Goal: Task Accomplishment & Management: Manage account settings

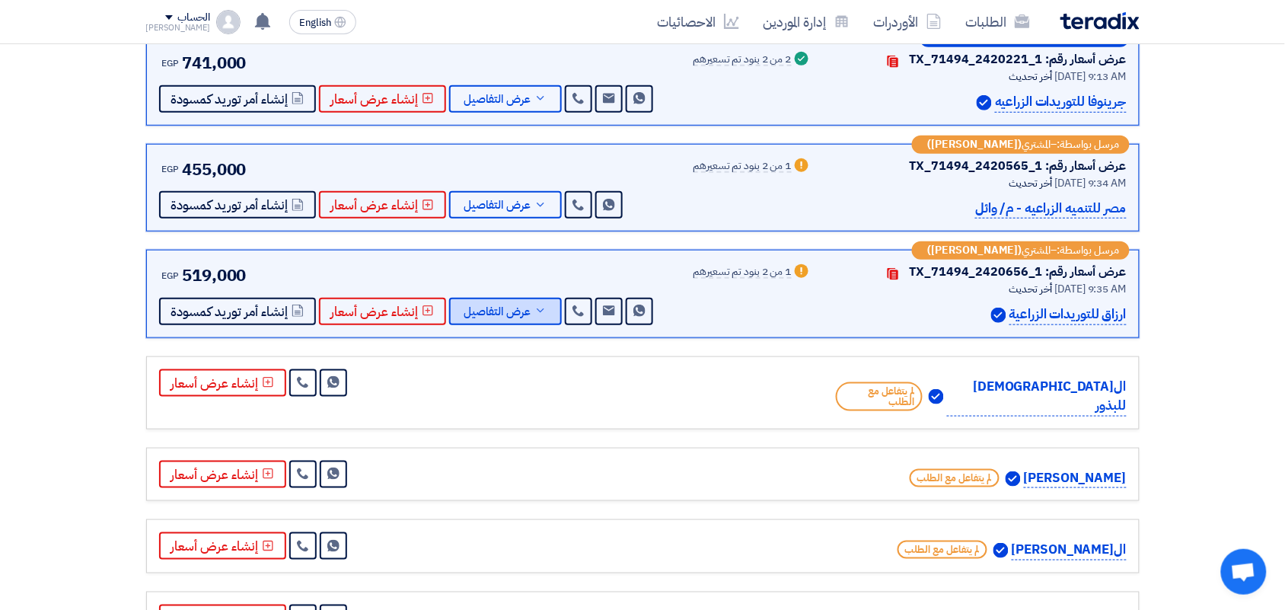
scroll to position [285, 0]
click at [464, 310] on span "عرض التفاصيل" at bounding box center [497, 312] width 67 height 11
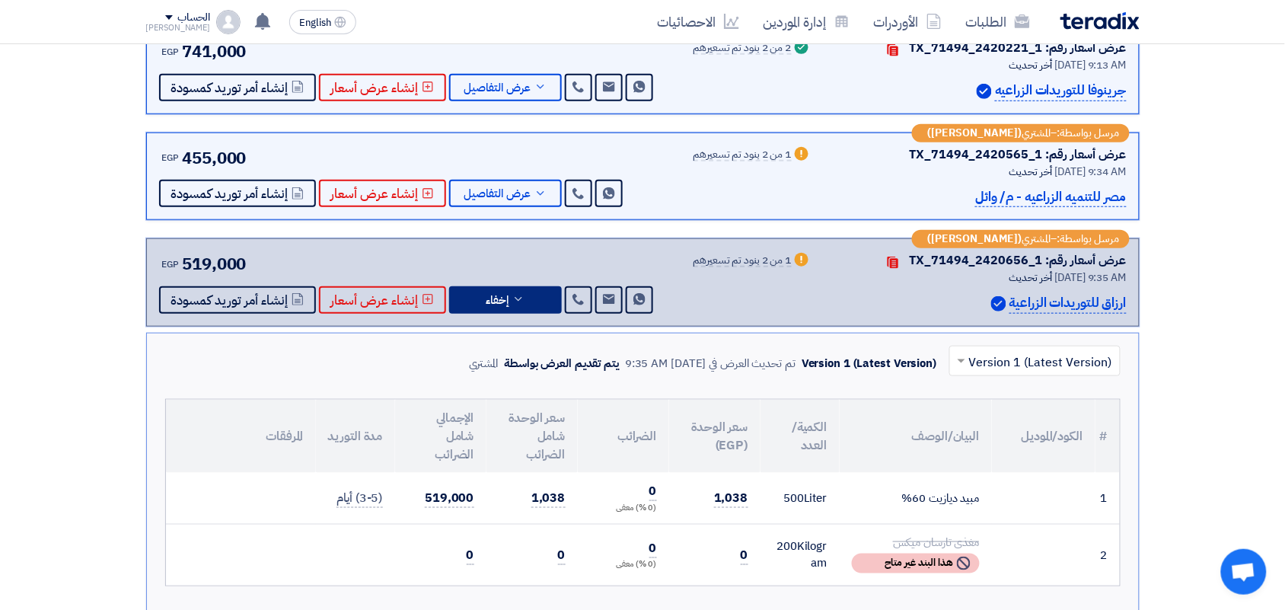
scroll to position [190, 0]
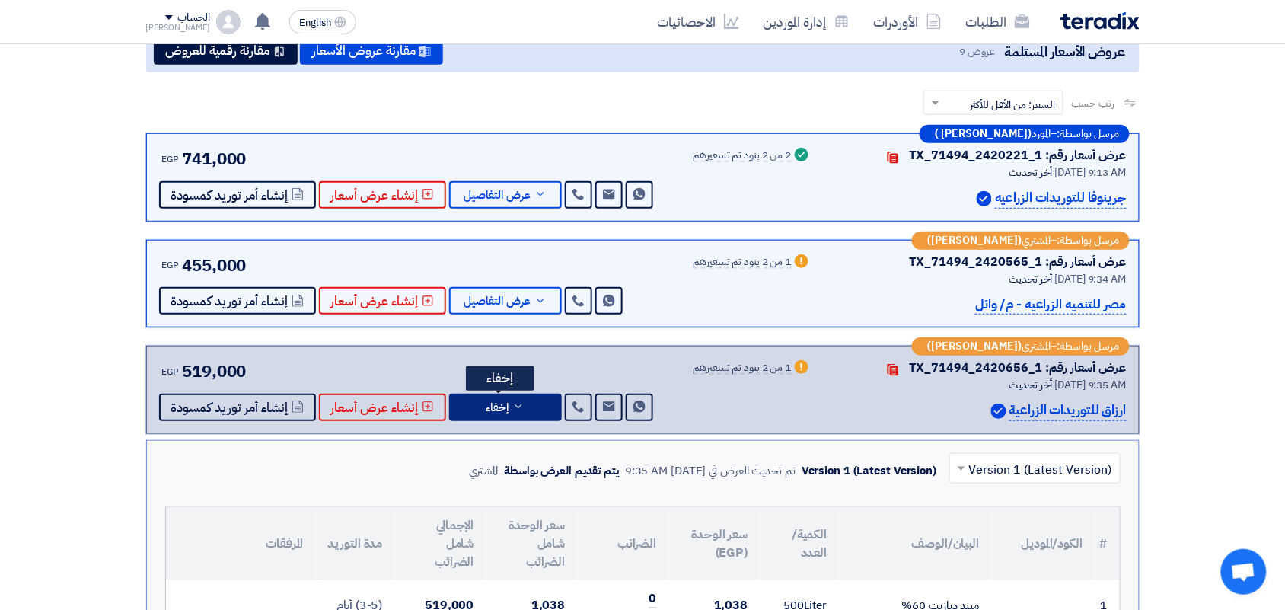
click at [503, 408] on span "إخفاء" at bounding box center [497, 407] width 23 height 11
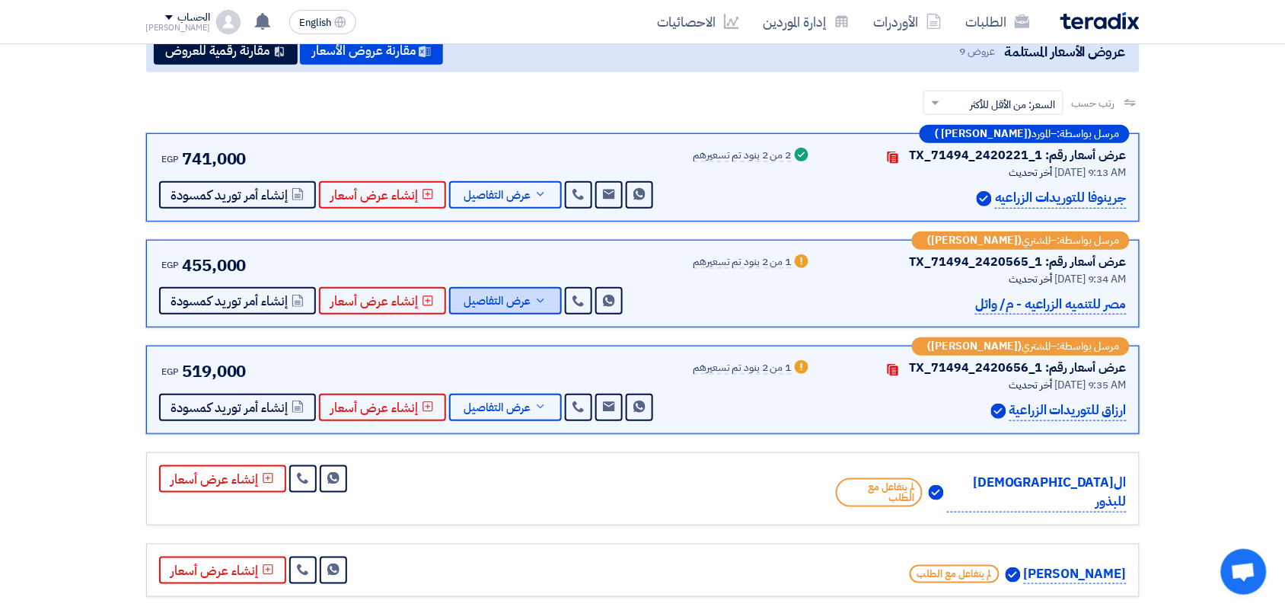
click at [530, 307] on button "عرض التفاصيل" at bounding box center [505, 300] width 113 height 27
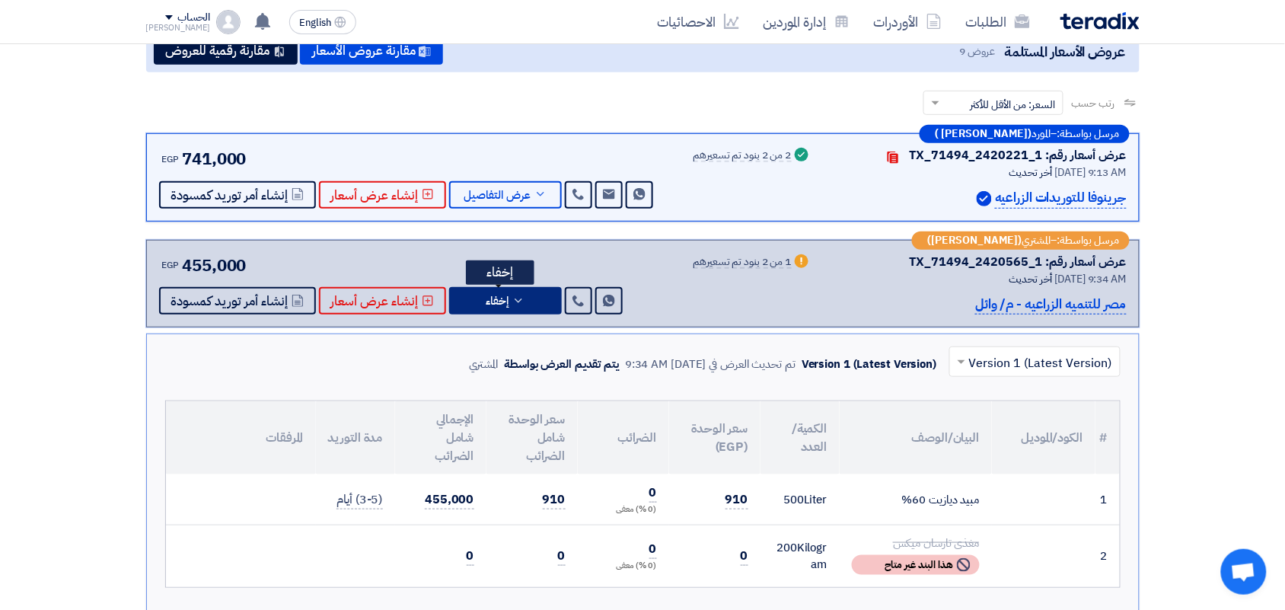
click at [525, 299] on button "إخفاء" at bounding box center [505, 300] width 113 height 27
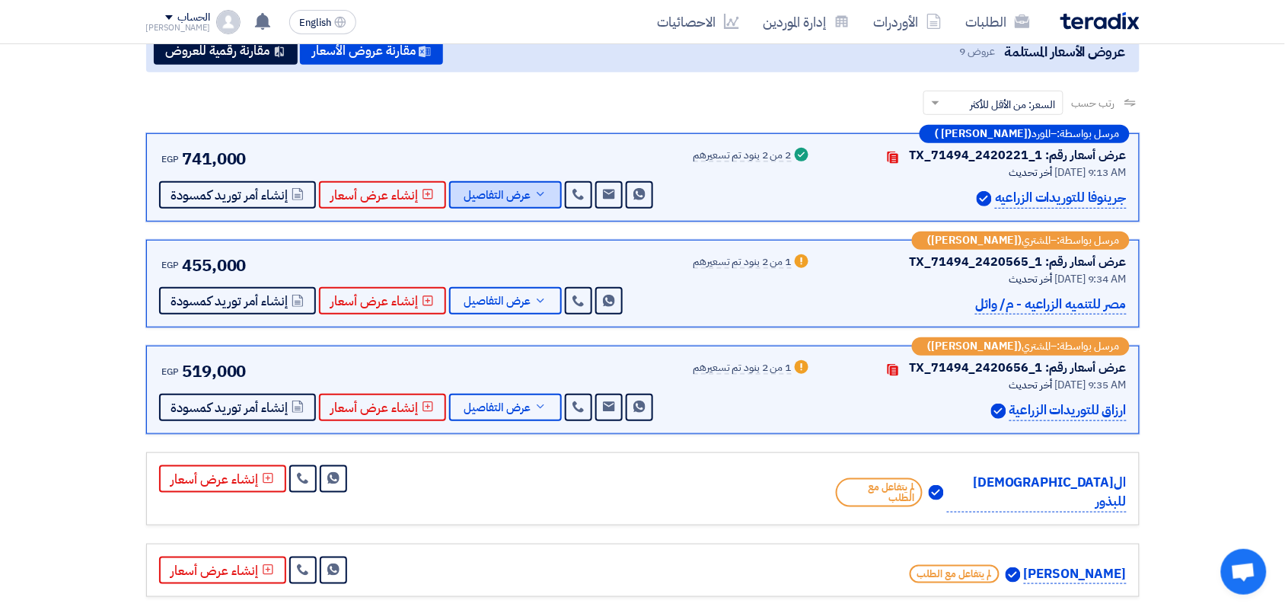
click at [531, 202] on button "عرض التفاصيل" at bounding box center [505, 194] width 113 height 27
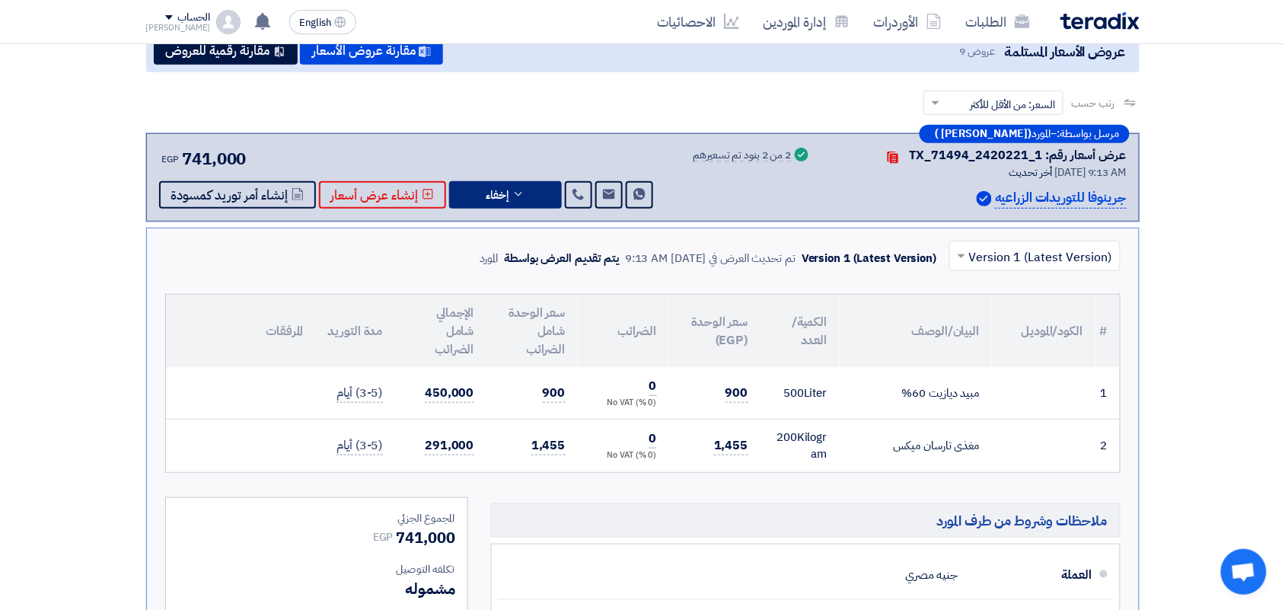
drag, startPoint x: 495, startPoint y: 168, endPoint x: 489, endPoint y: 181, distance: 14.0
click at [493, 169] on div "EGP 741,000 Send Message Send Message" at bounding box center [407, 177] width 497 height 62
click at [493, 190] on span "إخفاء" at bounding box center [497, 195] width 23 height 11
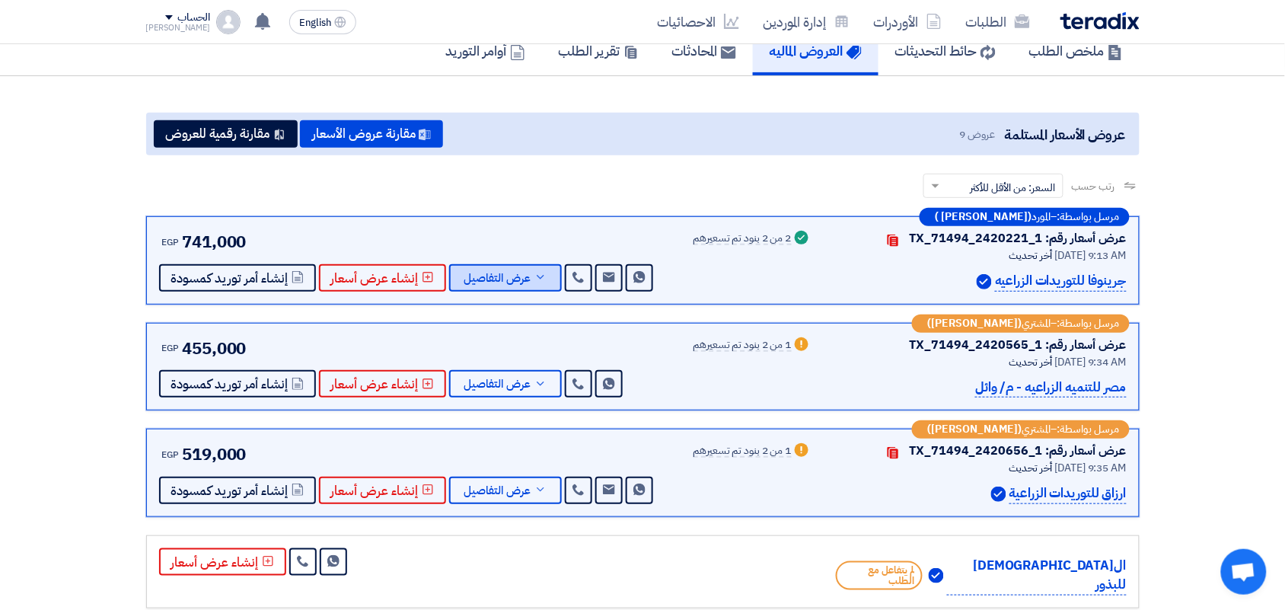
scroll to position [0, 0]
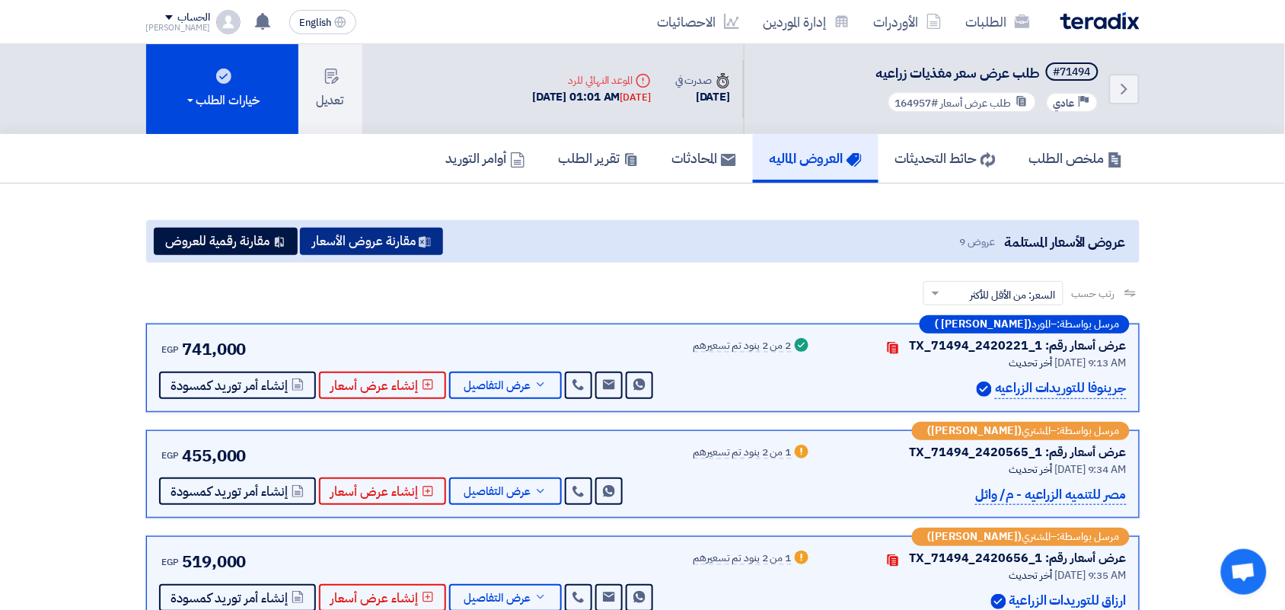
click at [396, 237] on button "مقارنة عروض الأسعار" at bounding box center [371, 241] width 143 height 27
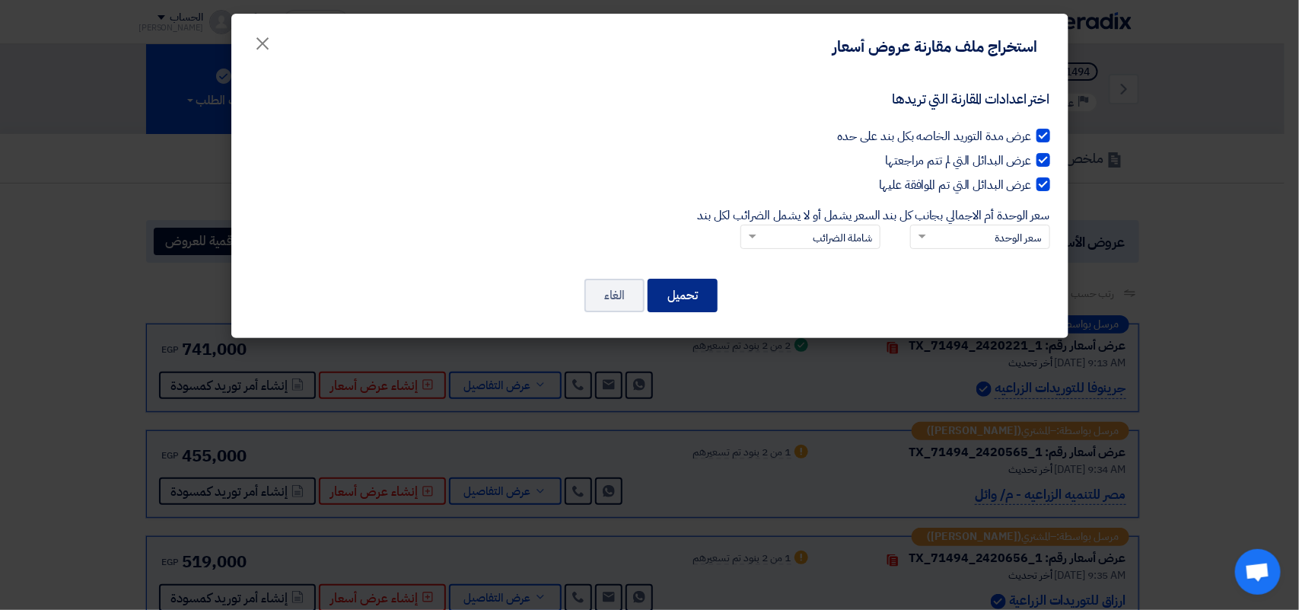
click at [699, 284] on button "تحميل" at bounding box center [683, 295] width 70 height 33
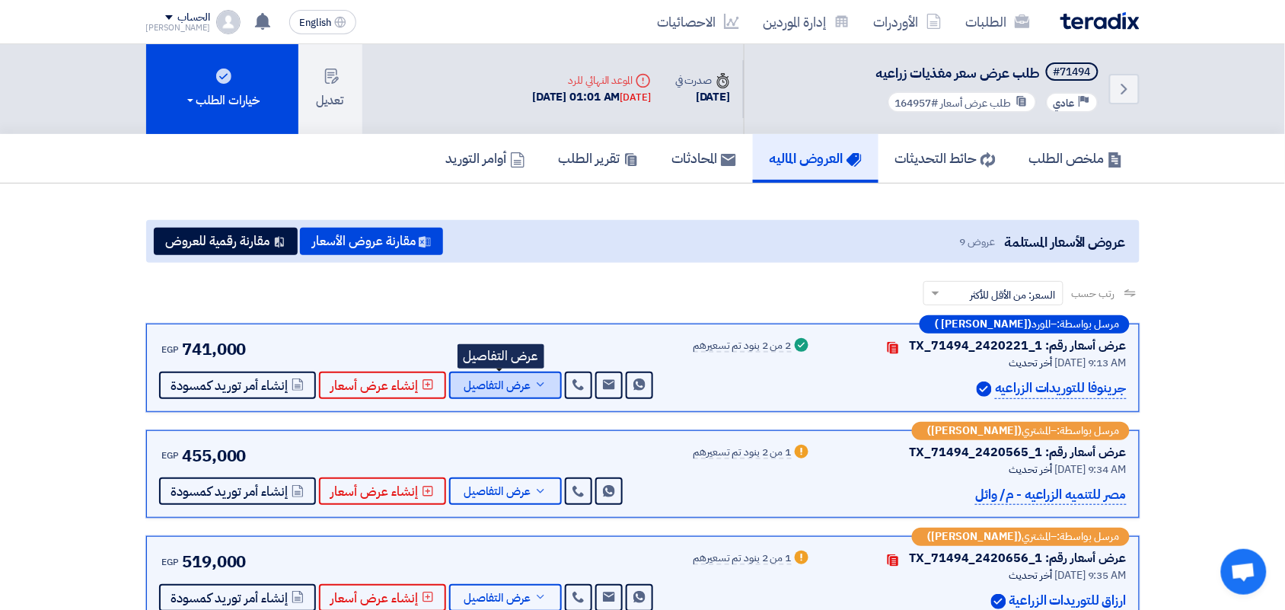
click at [505, 374] on button "عرض التفاصيل" at bounding box center [505, 384] width 113 height 27
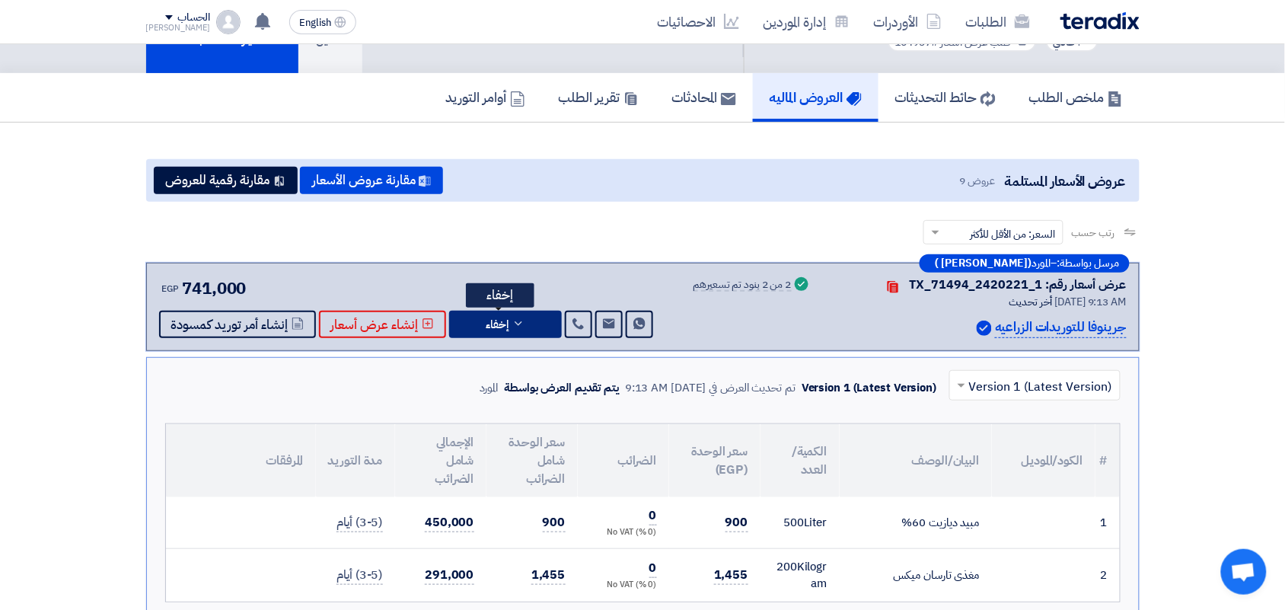
scroll to position [95, 0]
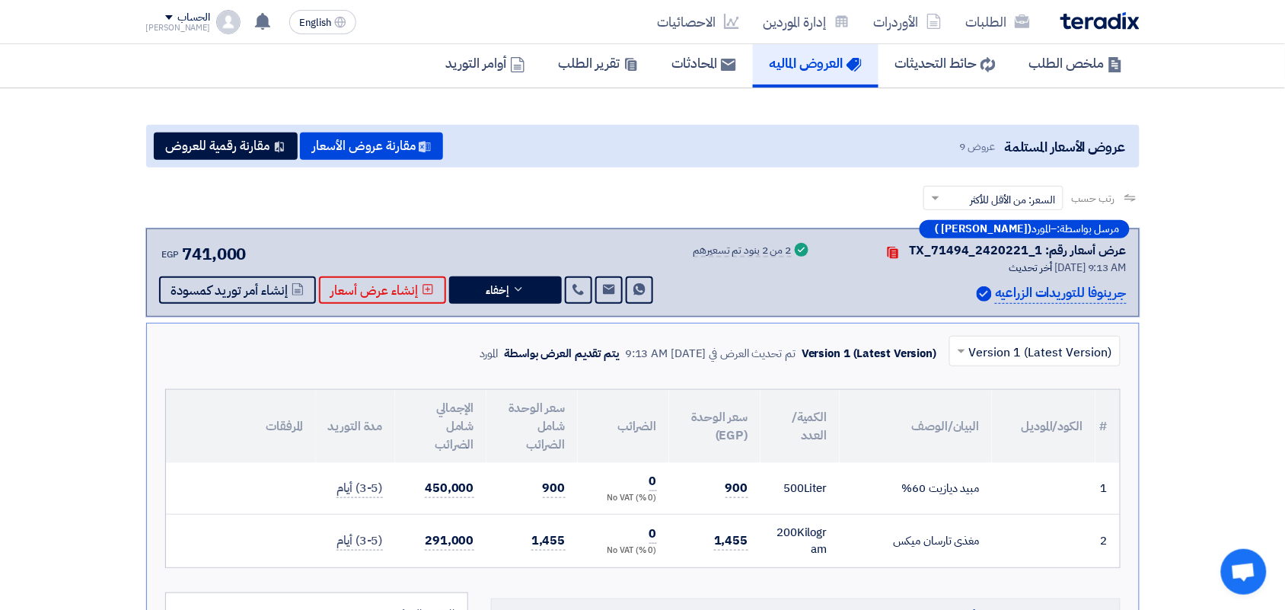
click at [498, 304] on div "مرسل بواسطة: – المورد ([PERSON_NAME] ) عرض أسعار رقم: TX_71494_2420221_1 Contac…" at bounding box center [642, 272] width 993 height 88
click at [499, 295] on span "إخفاء" at bounding box center [497, 290] width 23 height 11
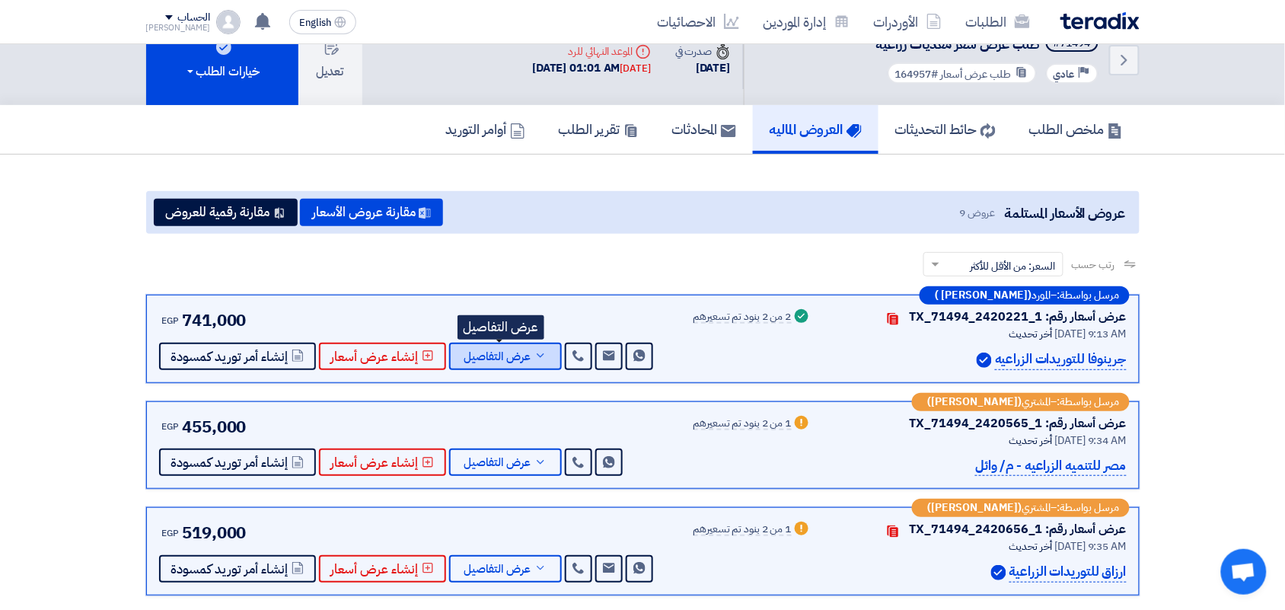
scroll to position [0, 0]
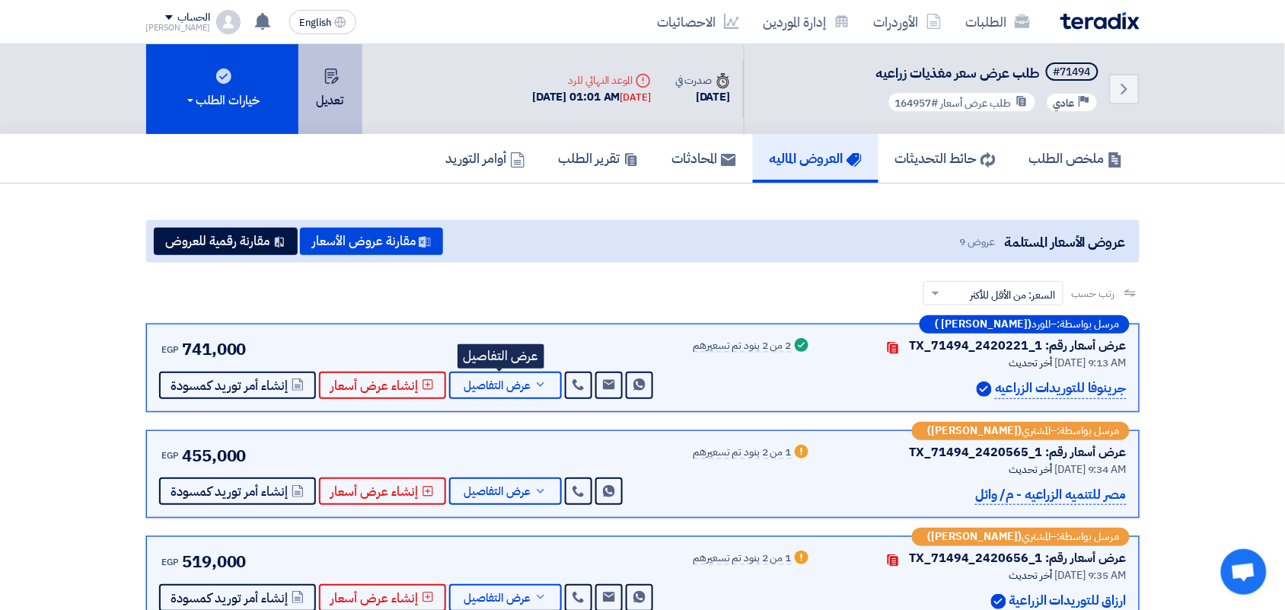
click at [316, 86] on button "تعديل" at bounding box center [330, 89] width 64 height 90
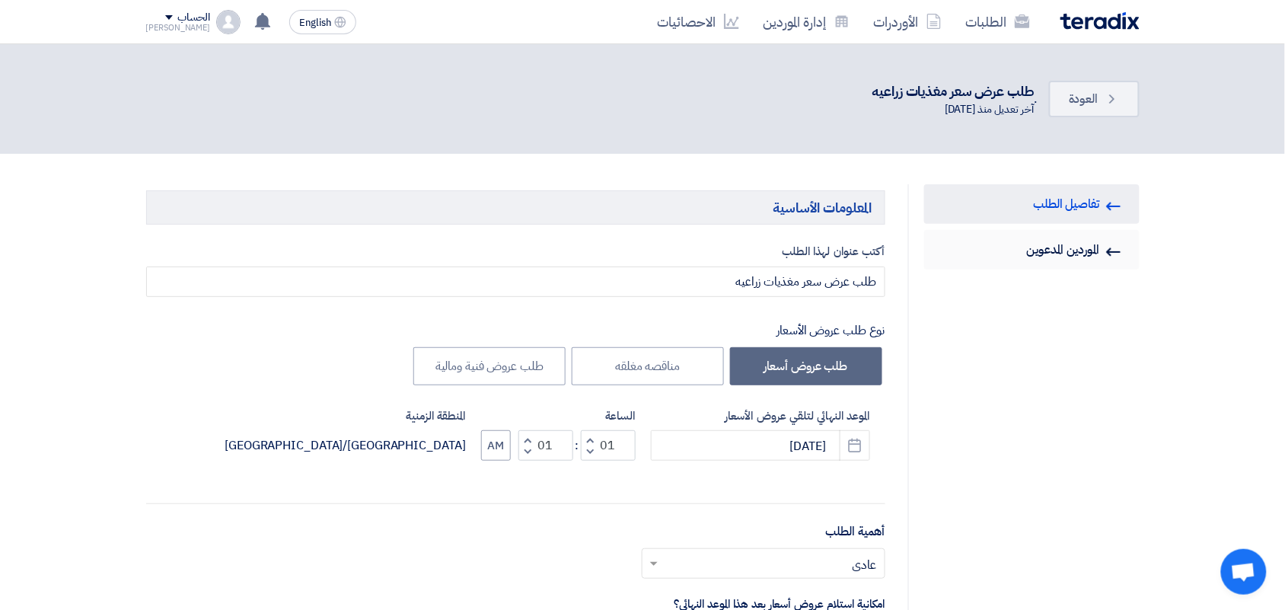
click at [1071, 249] on link "Invited Suppliers الموردين المدعوين" at bounding box center [1031, 250] width 215 height 40
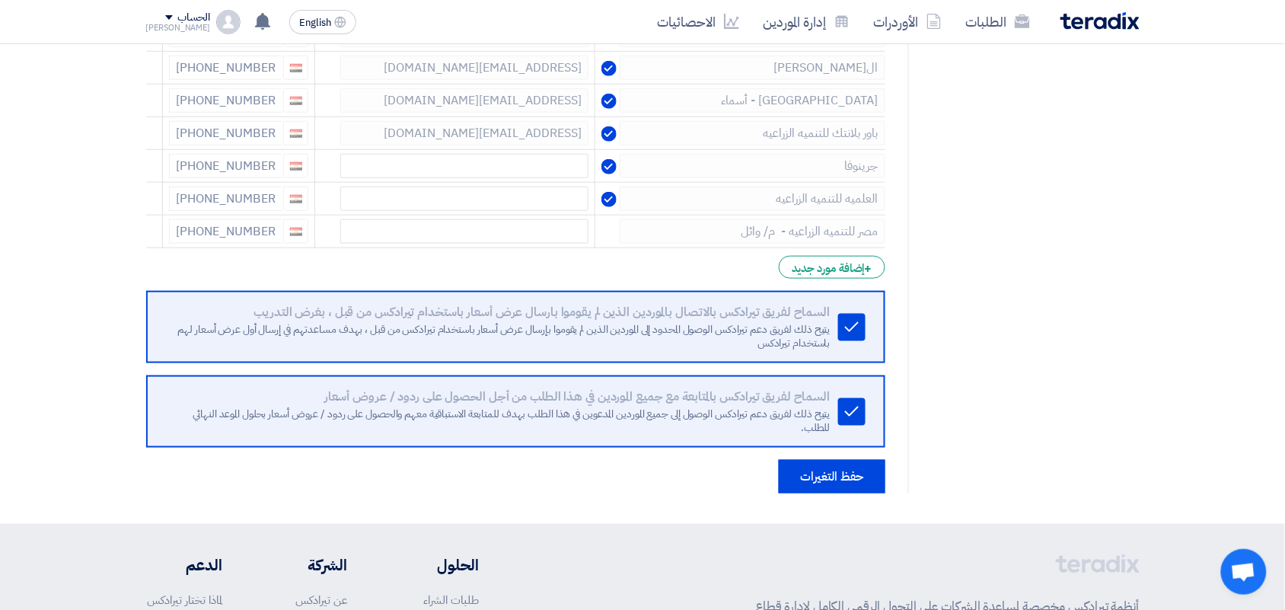
scroll to position [476, 0]
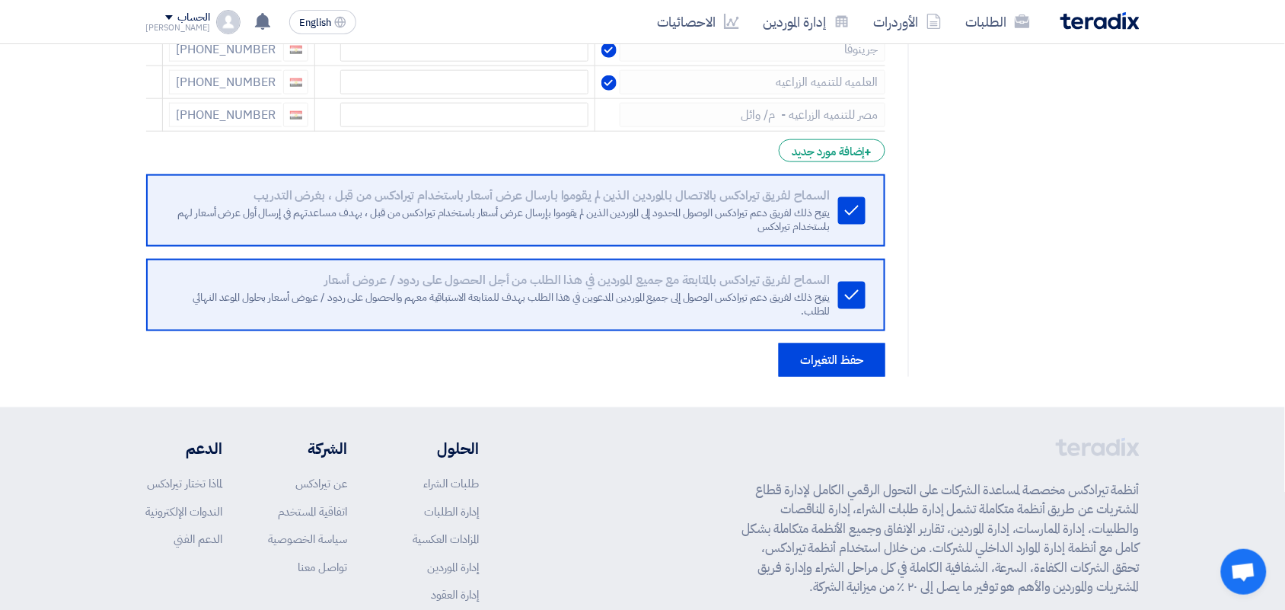
click at [827, 164] on form "إختيار الموردين Minimize/Maximize Category أدخل بيانات الموردين الذين ستقوم بدع…" at bounding box center [515, 46] width 739 height 662
click at [834, 154] on div "+ إضافة مورد جديد" at bounding box center [832, 150] width 106 height 23
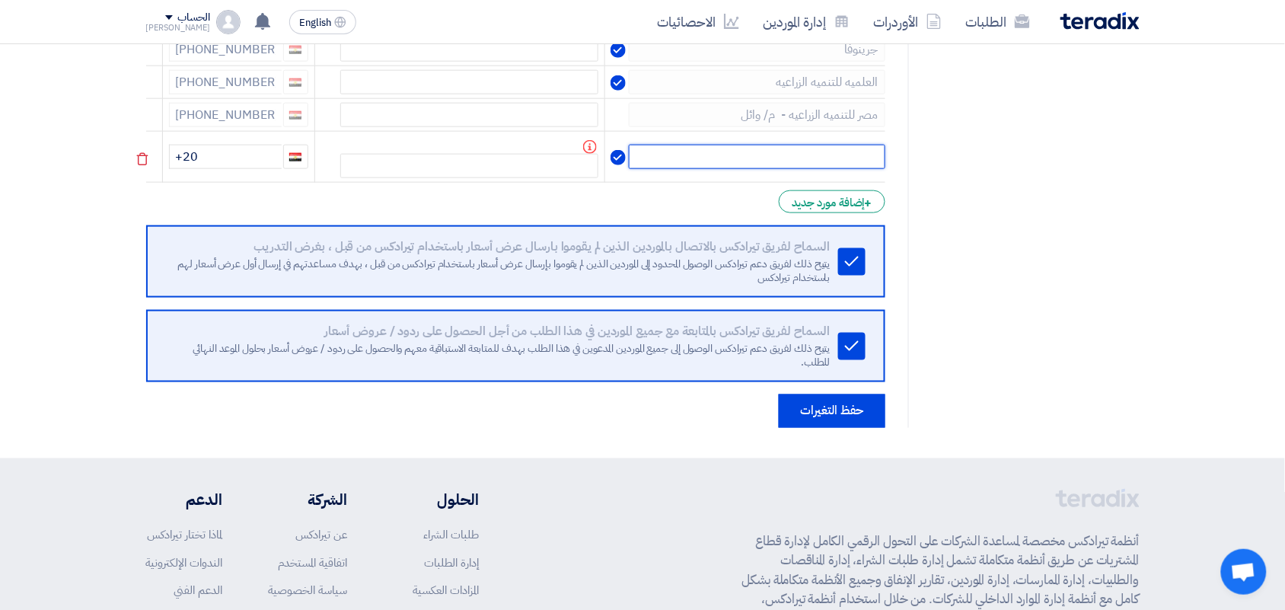
click at [832, 167] on input "text" at bounding box center [757, 157] width 256 height 24
click at [832, 161] on input "text" at bounding box center [757, 157] width 256 height 24
click at [240, 170] on td "+20" at bounding box center [238, 157] width 152 height 51
click at [247, 154] on input "+20" at bounding box center [225, 157] width 113 height 24
drag, startPoint x: 227, startPoint y: 153, endPoint x: 120, endPoint y: 152, distance: 106.5
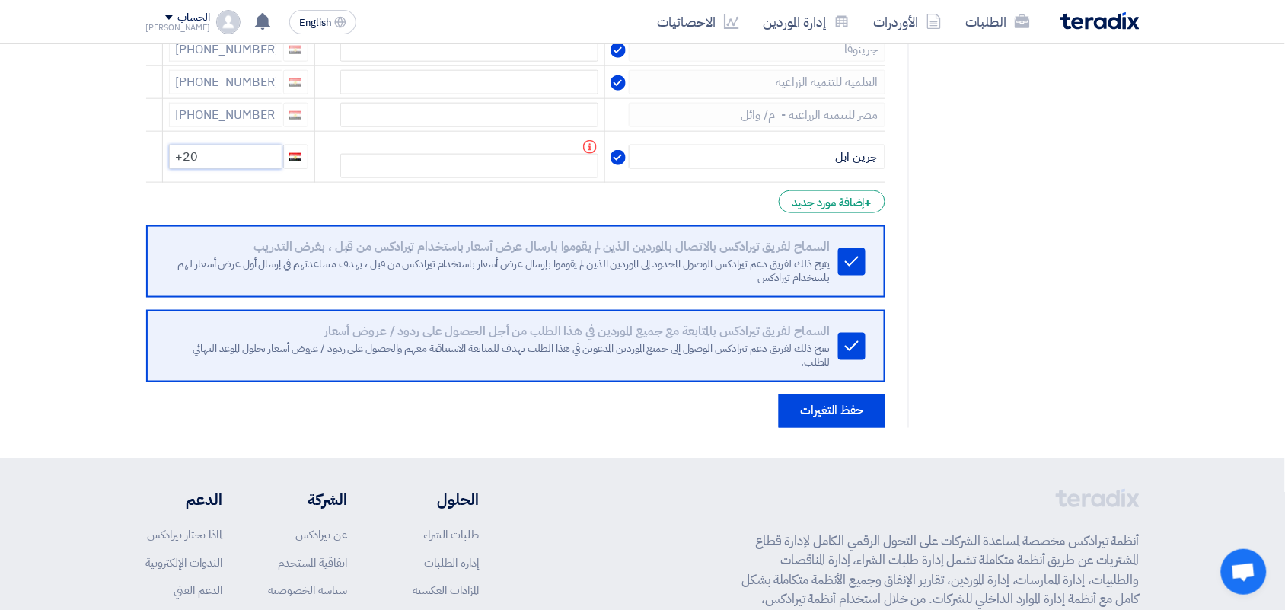
click at [120, 152] on section "RFQ Information تفاصيل الطلب Invited Suppliers الموردين المدعوين إختيار الموردي…" at bounding box center [642, 68] width 1285 height 780
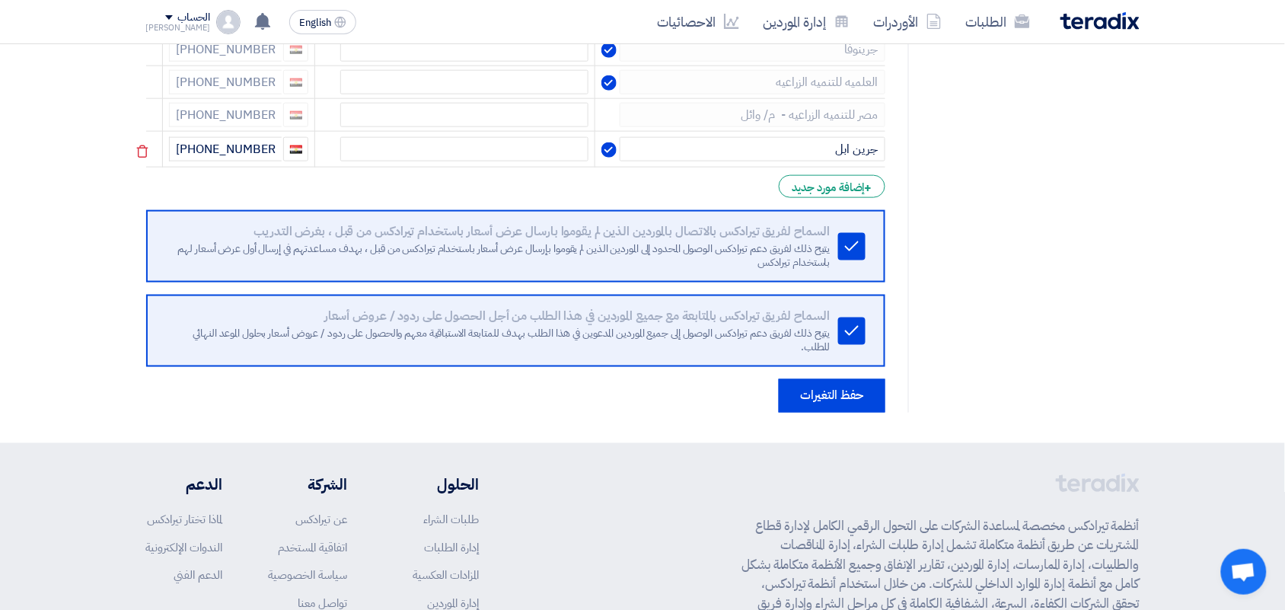
click at [831, 162] on td "جرين ابل" at bounding box center [740, 150] width 290 height 36
click at [820, 158] on input "جرين ابل" at bounding box center [752, 149] width 266 height 24
type input "جرين ابل"
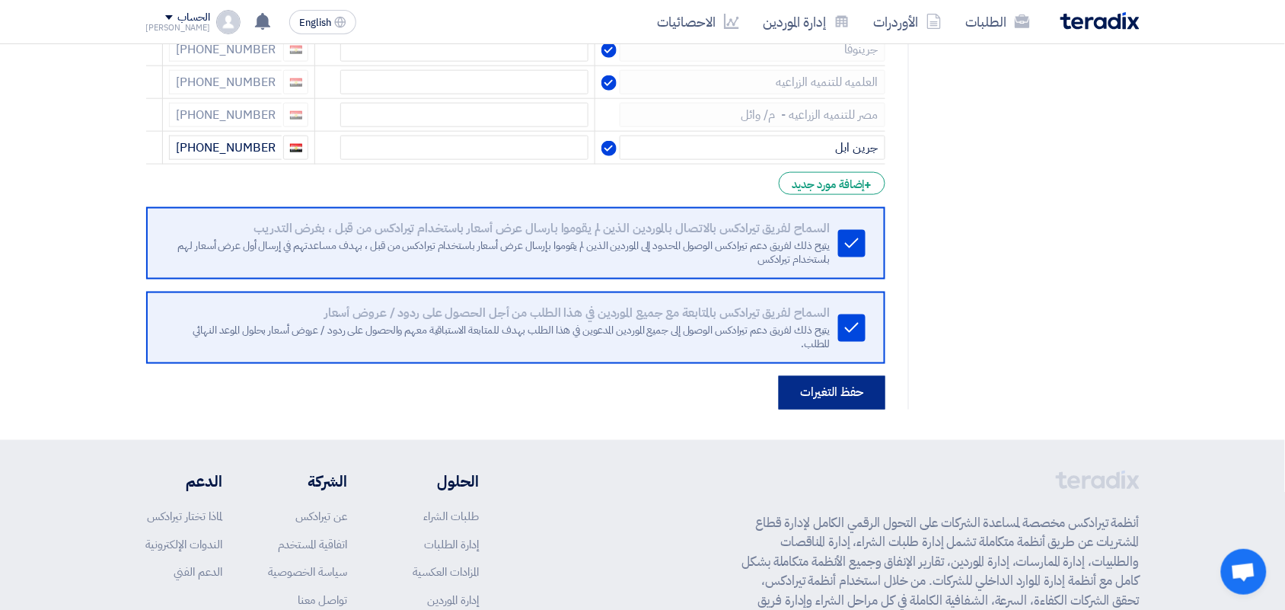
click at [820, 396] on button "حفظ التغيرات" at bounding box center [832, 392] width 107 height 33
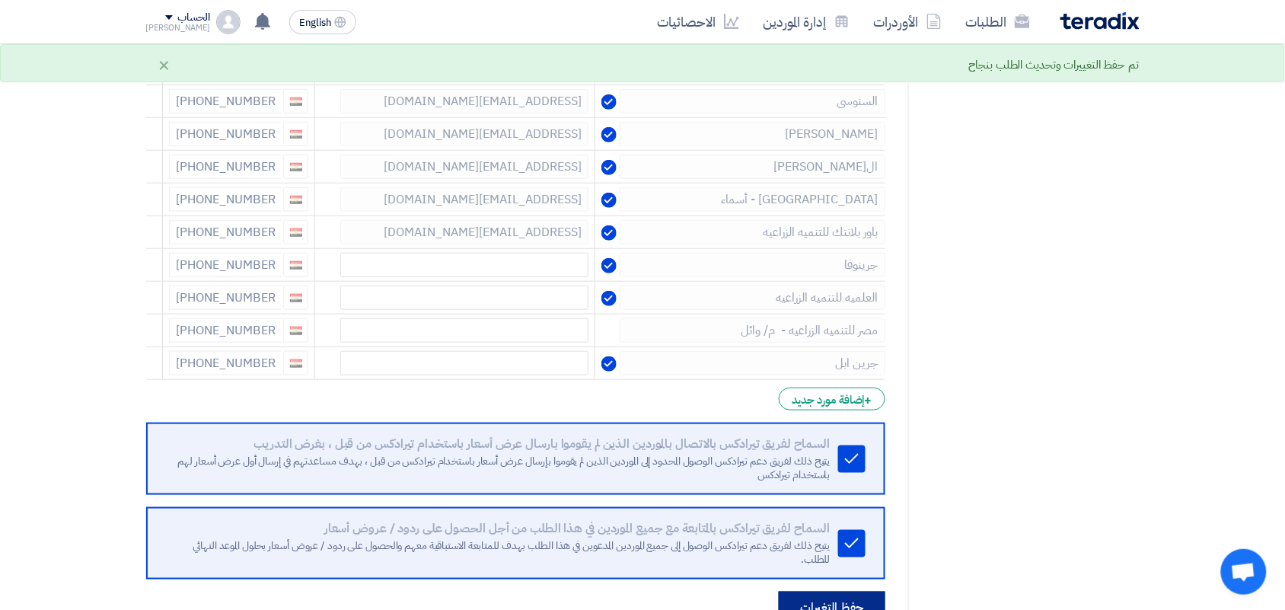
scroll to position [0, 0]
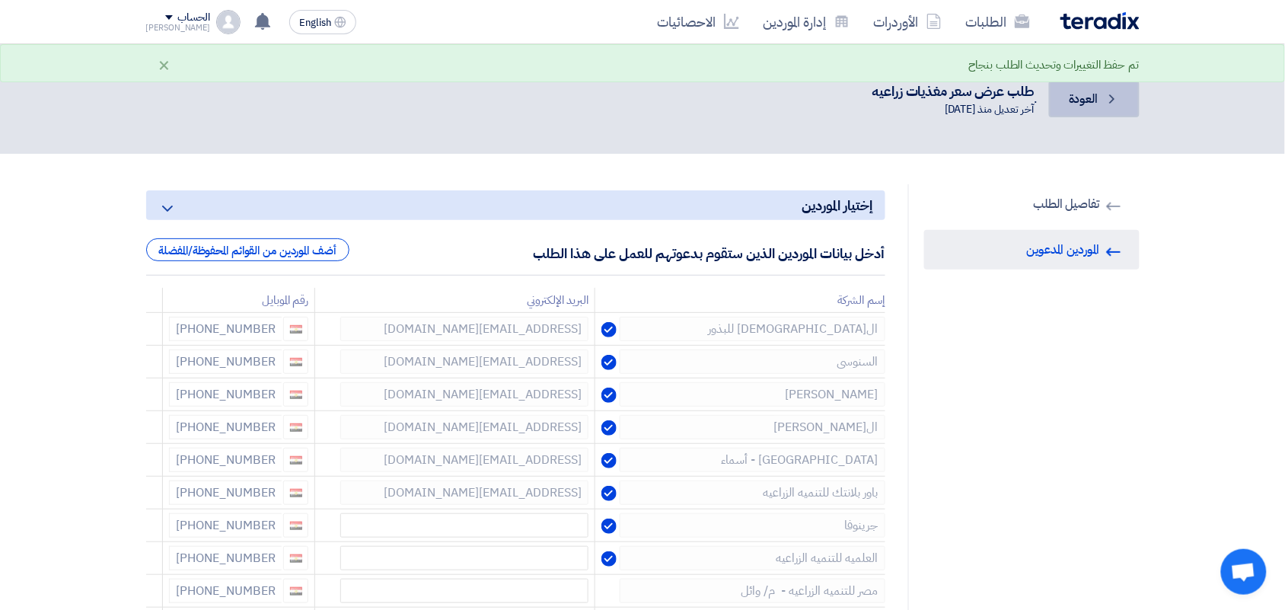
click at [1081, 90] on span "العودة" at bounding box center [1083, 99] width 29 height 18
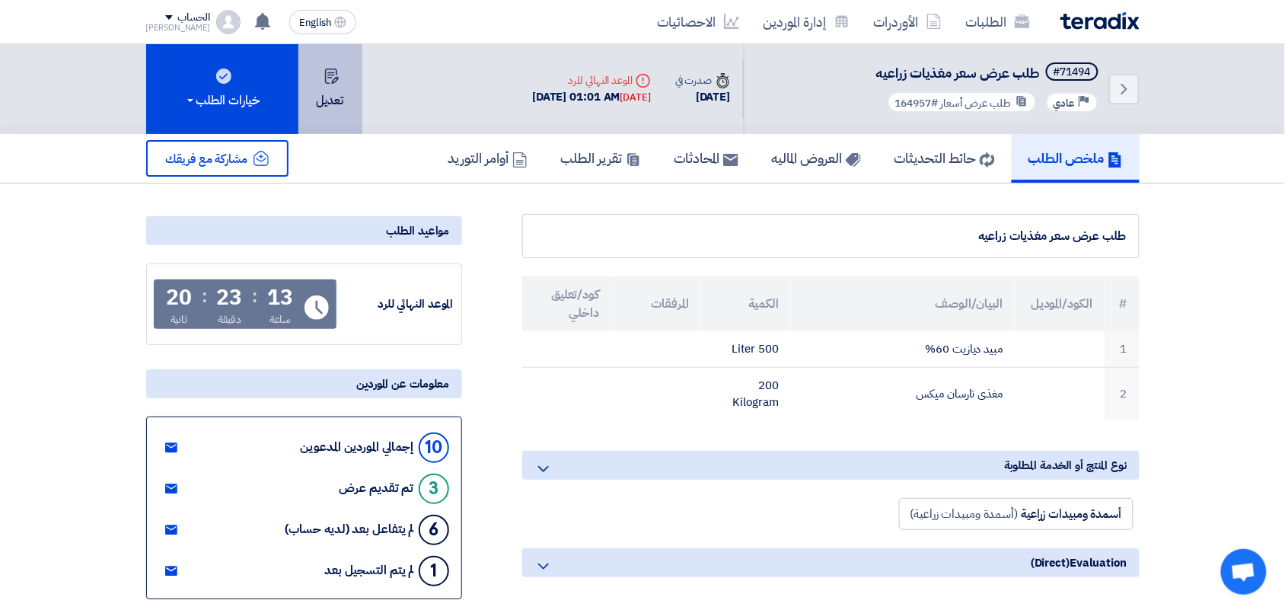
click at [324, 81] on icon at bounding box center [331, 75] width 15 height 15
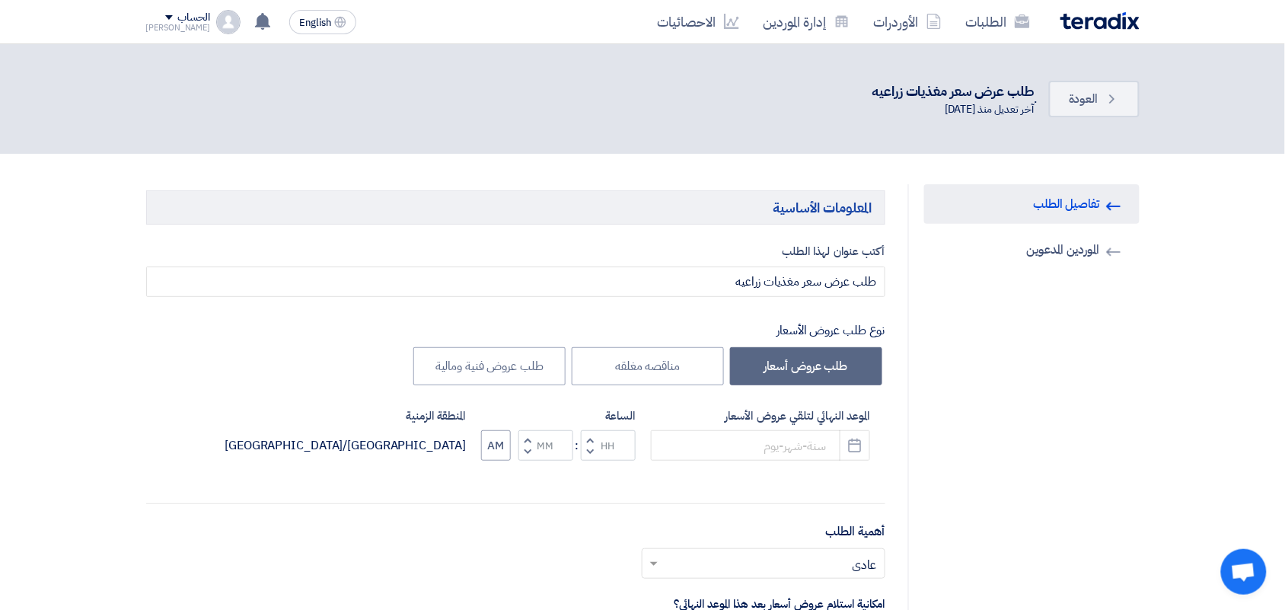
type input "[DATE]"
type input "01"
click at [1088, 88] on link "Back العودة" at bounding box center [1094, 99] width 90 height 37
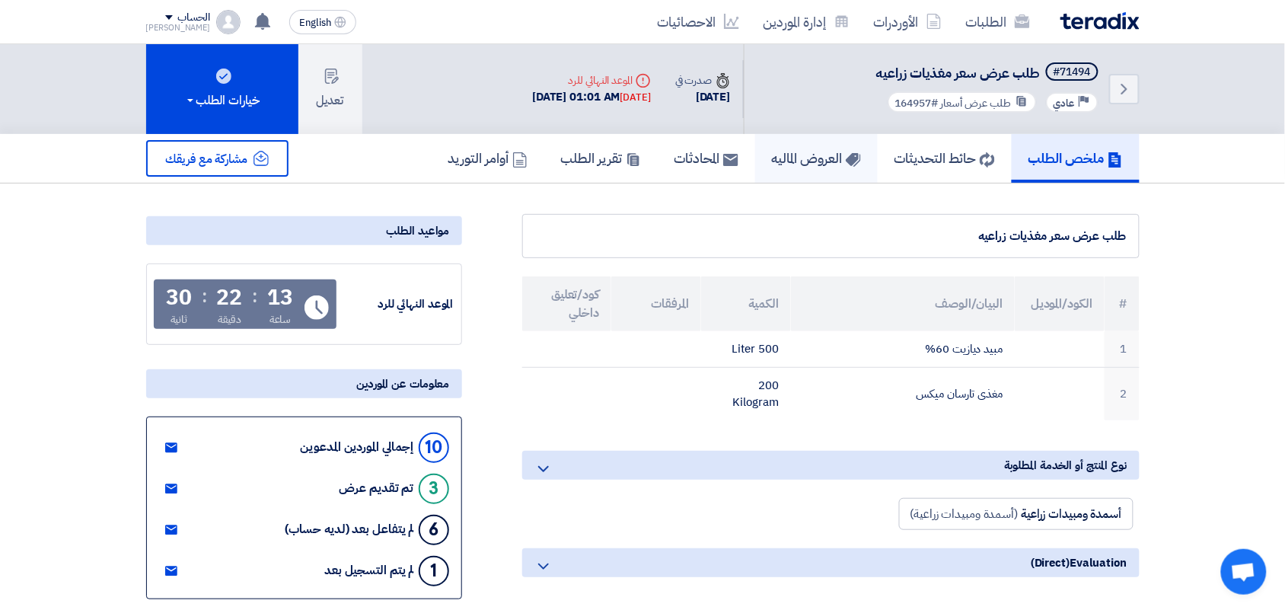
click at [801, 161] on h5 "العروض الماليه" at bounding box center [816, 158] width 89 height 18
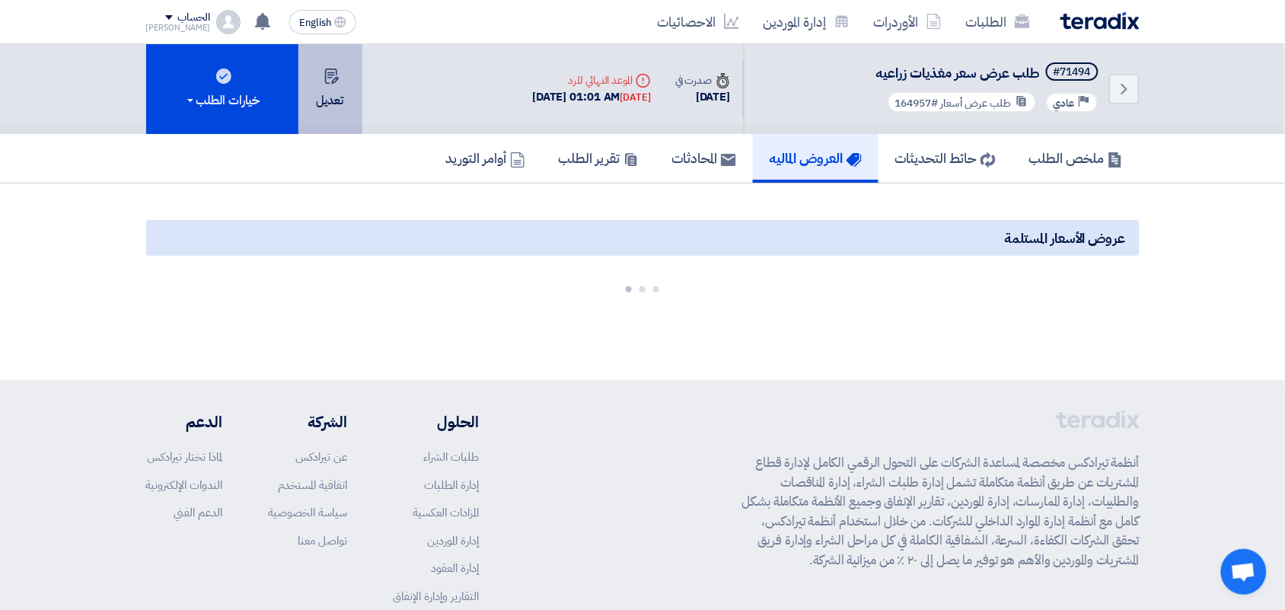
click at [322, 86] on button "تعديل" at bounding box center [330, 89] width 64 height 90
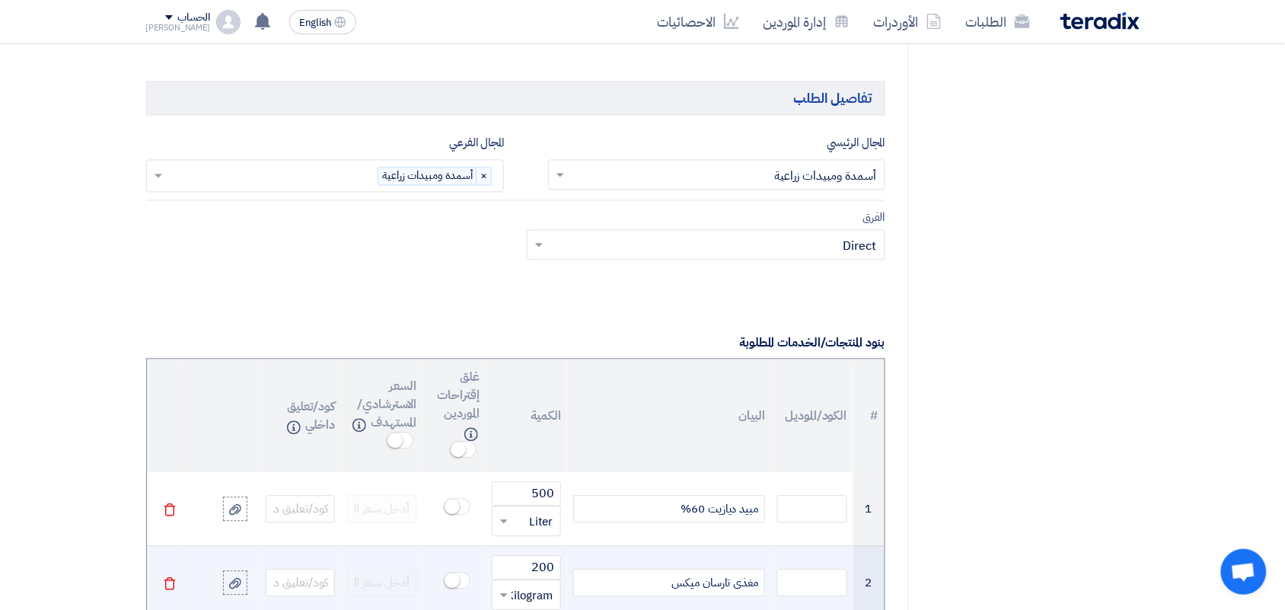
scroll to position [951, 0]
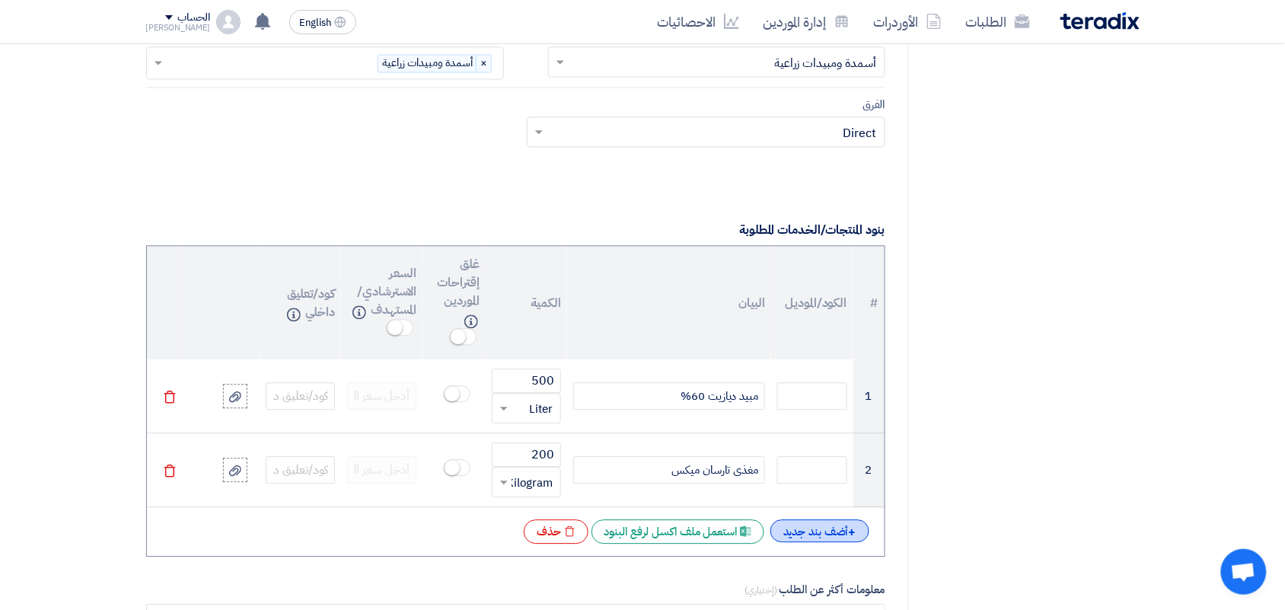
click at [832, 535] on div "+ أضف بند جديد" at bounding box center [819, 530] width 99 height 23
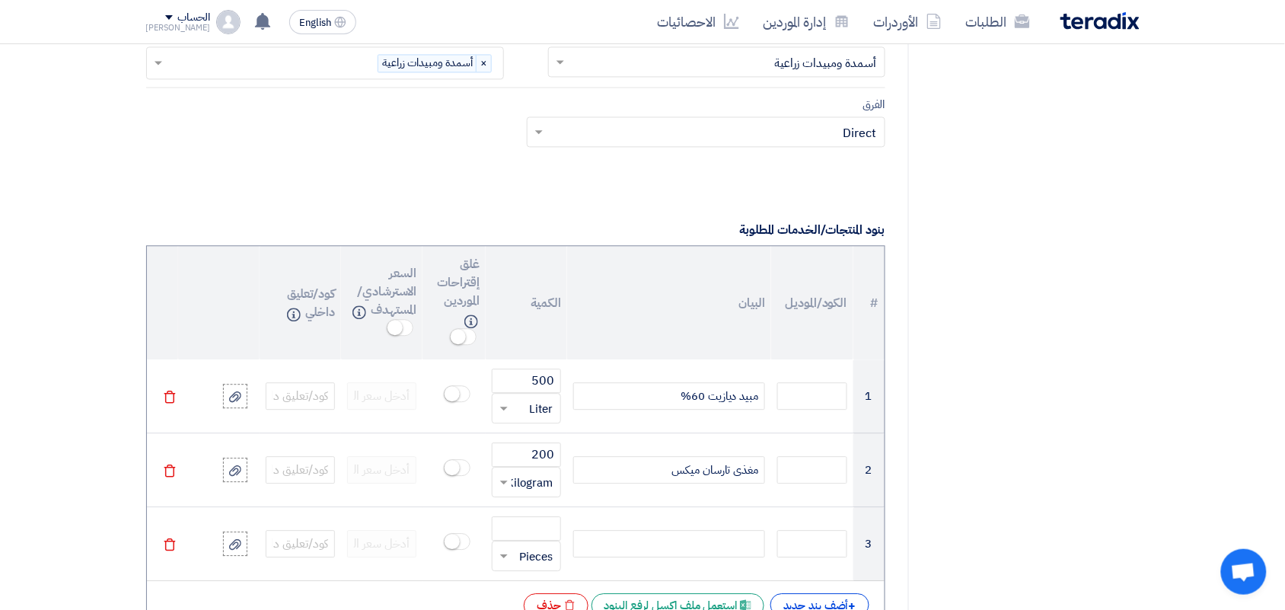
scroll to position [1332, 0]
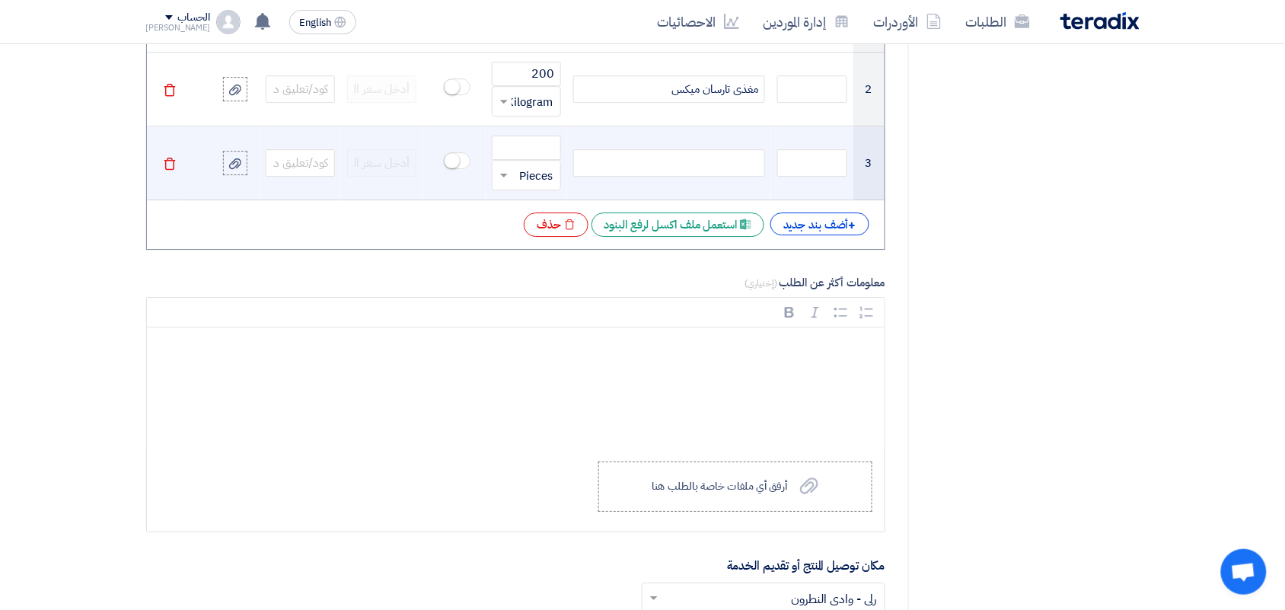
click at [674, 167] on div at bounding box center [669, 162] width 192 height 27
paste div
click at [549, 151] on input "number" at bounding box center [526, 147] width 69 height 24
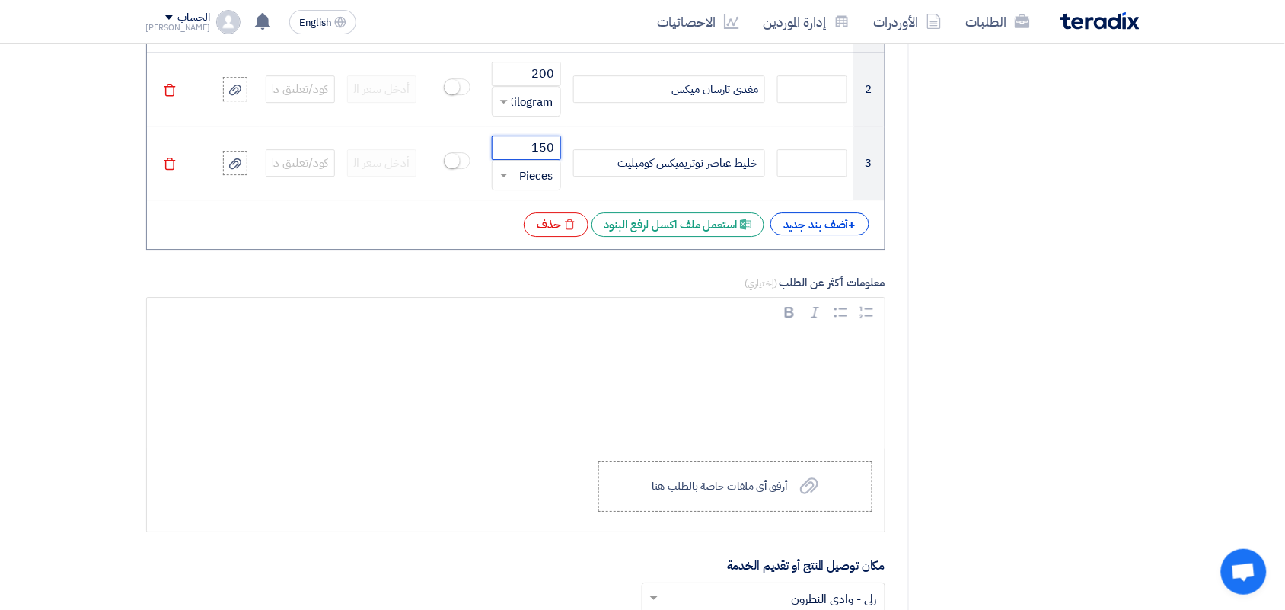
type input "150"
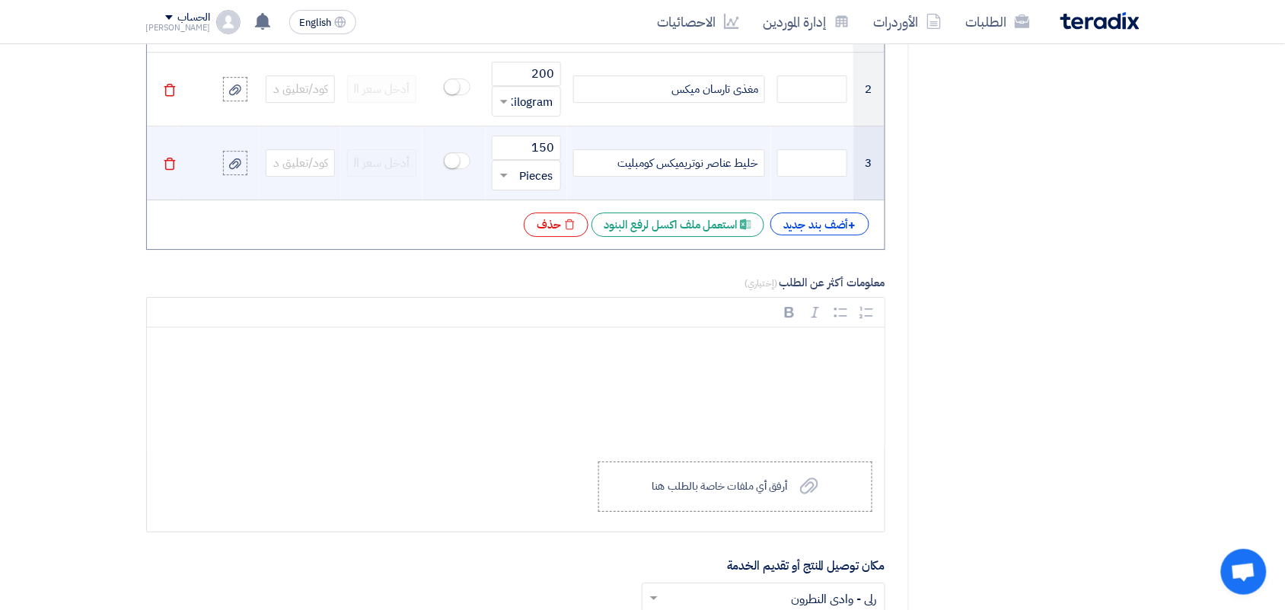
click at [511, 180] on span at bounding box center [501, 176] width 19 height 18
click at [537, 222] on span "Kilogram" at bounding box center [529, 220] width 46 height 17
click at [520, 176] on div at bounding box center [526, 175] width 68 height 24
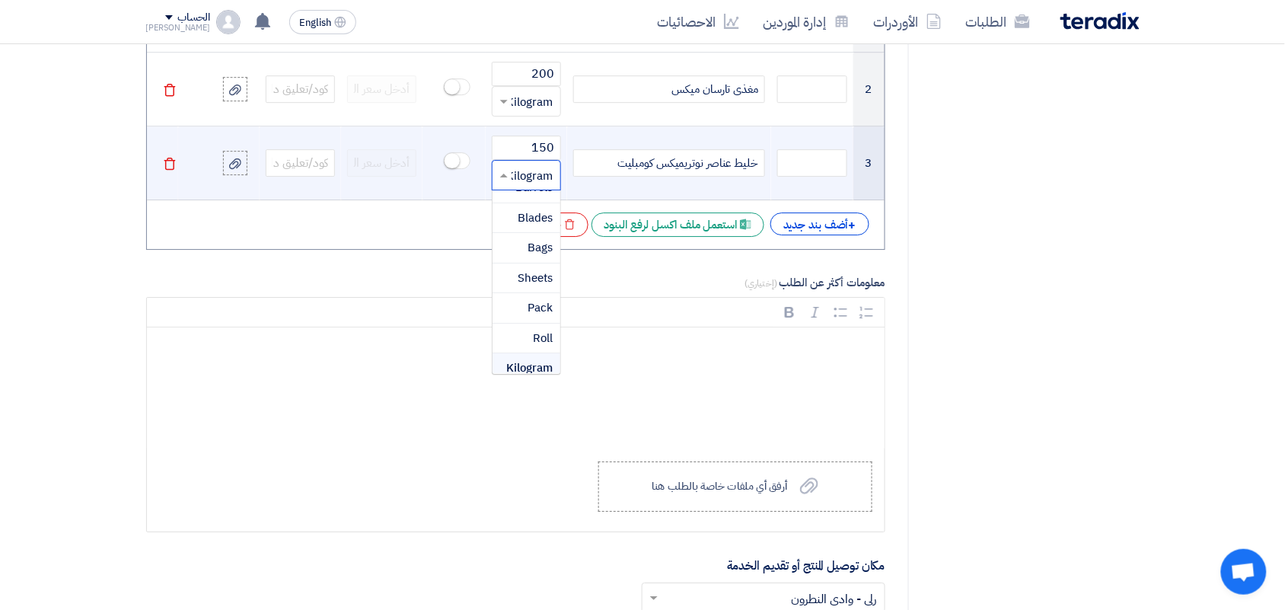
click at [522, 180] on input "text" at bounding box center [536, 175] width 36 height 24
click at [541, 176] on input "text" at bounding box center [536, 175] width 36 height 24
click at [630, 137] on td "خليط عناصر نوتريميكس كومبليت" at bounding box center [669, 163] width 204 height 74
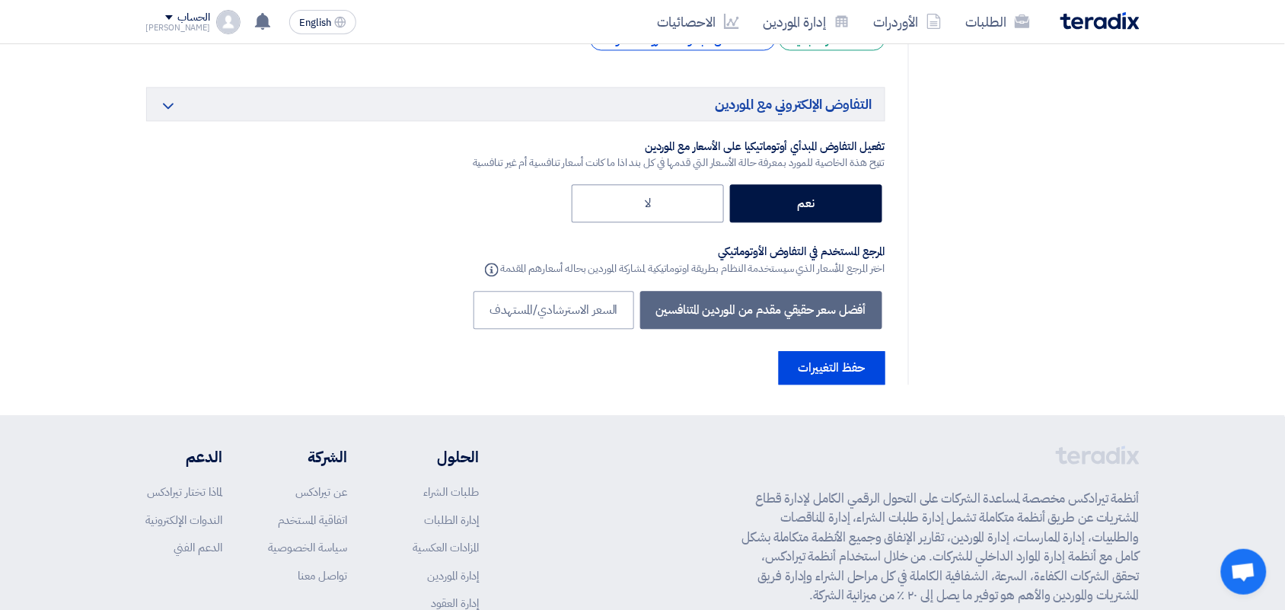
scroll to position [2764, 0]
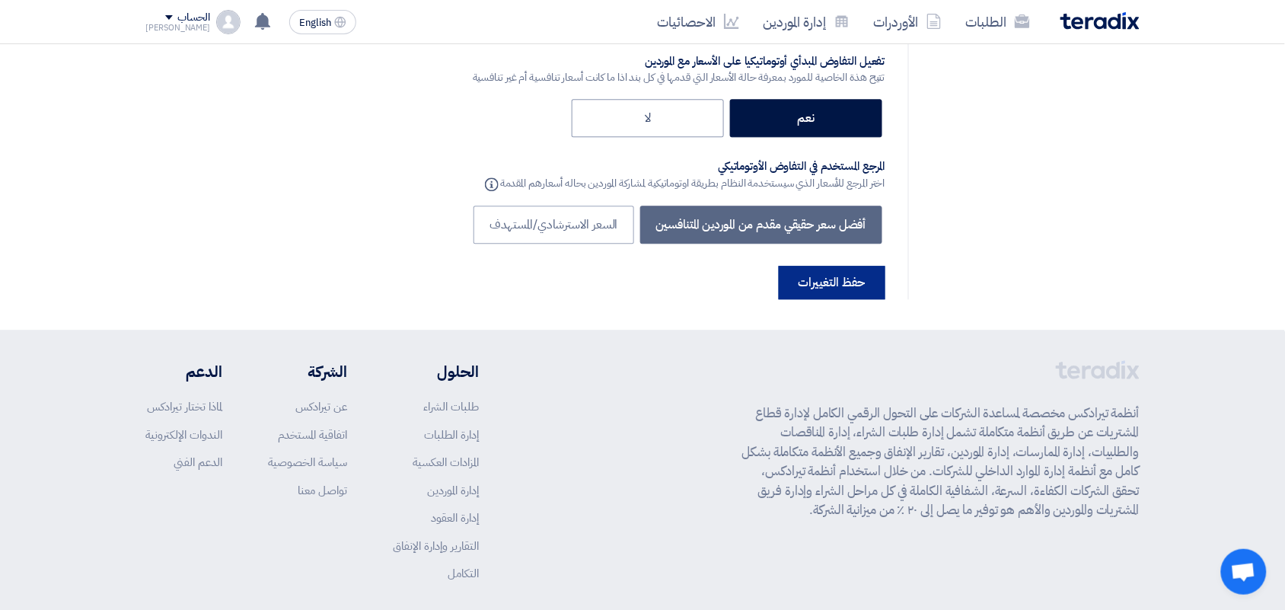
click at [822, 266] on button "حفظ التغييرات" at bounding box center [832, 282] width 107 height 33
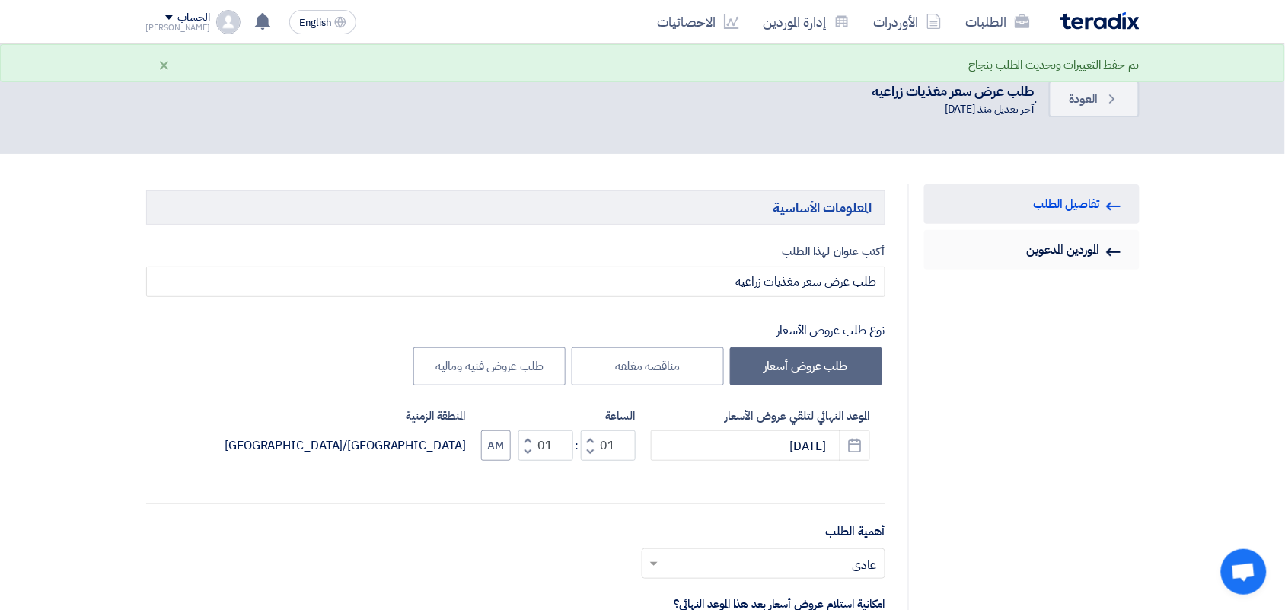
click at [1075, 247] on link "Invited Suppliers الموردين المدعوين" at bounding box center [1031, 250] width 215 height 40
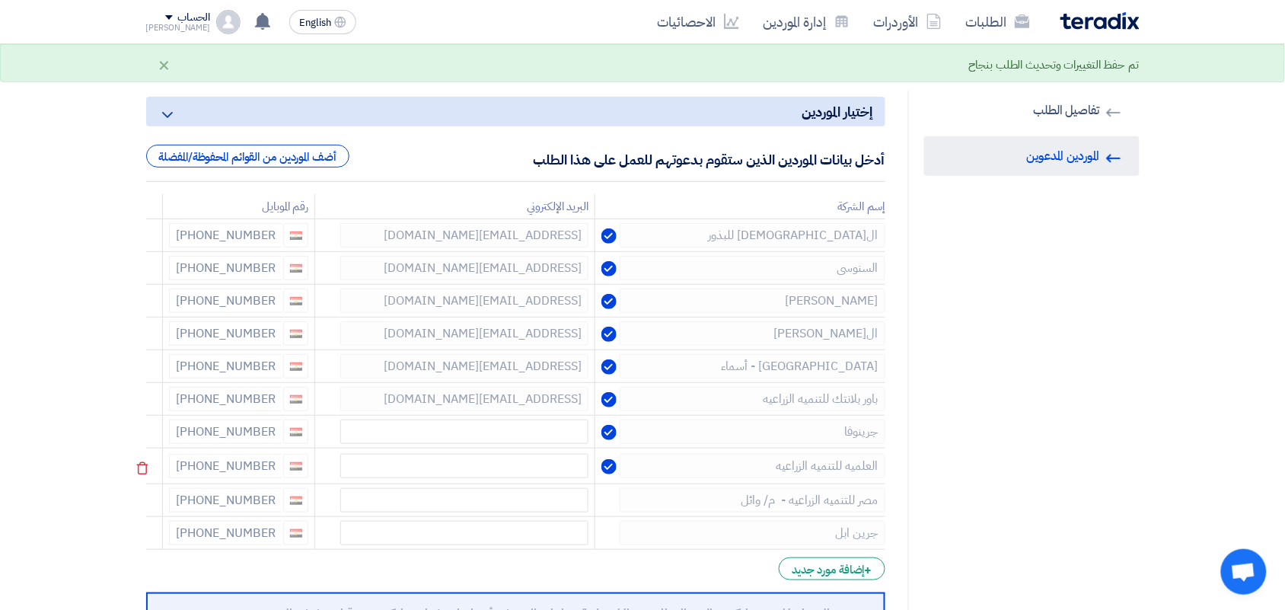
scroll to position [381, 0]
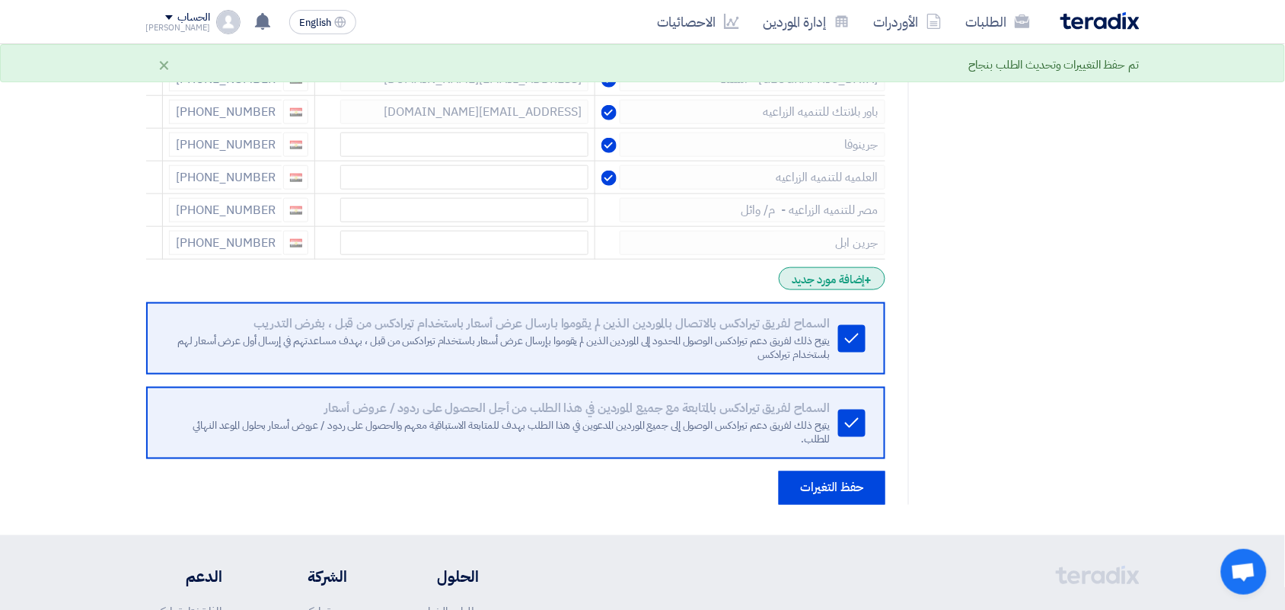
click at [813, 276] on div "+ إضافة مورد جديد" at bounding box center [832, 278] width 106 height 23
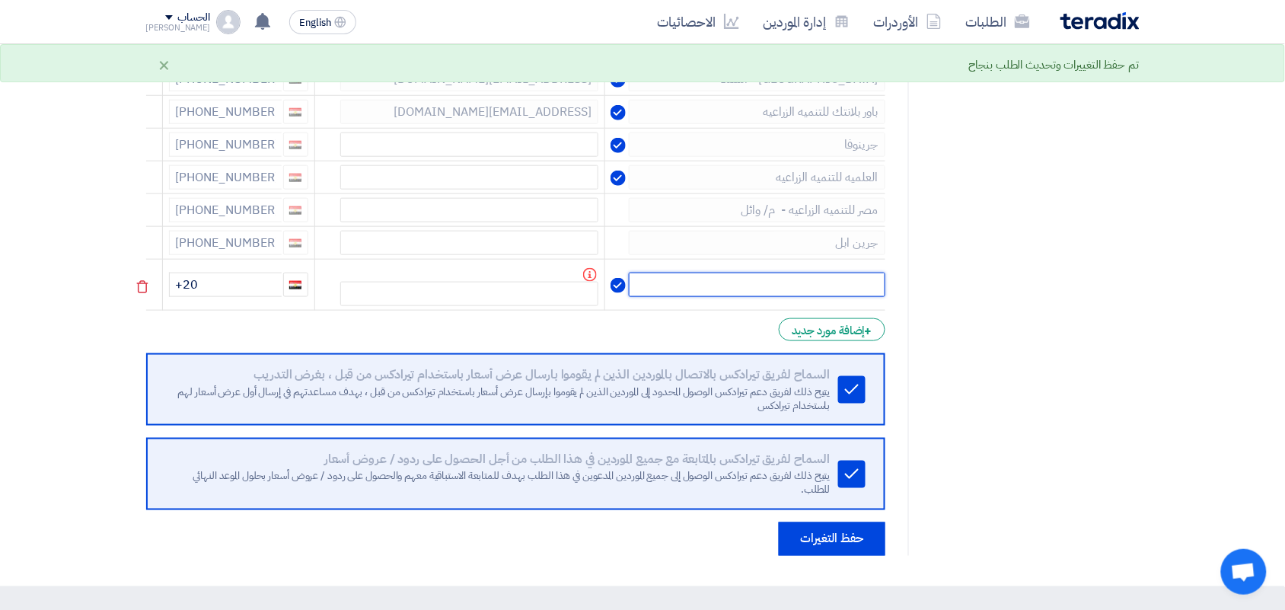
click at [827, 275] on input "text" at bounding box center [757, 284] width 256 height 24
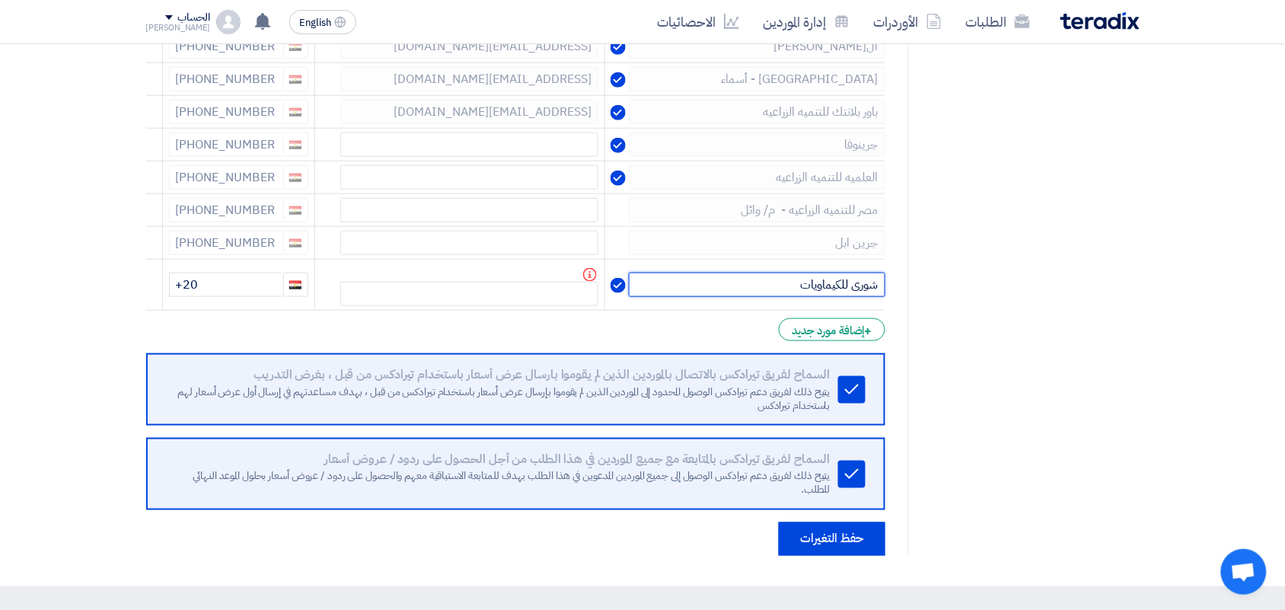
type input "شورى للكيماويات"
click at [267, 314] on form "إختيار الموردين Minimize/Maximize Category أدخل بيانات الموردين الذين ستقوم بدع…" at bounding box center [515, 183] width 739 height 746
click at [249, 293] on input "+20" at bounding box center [225, 284] width 113 height 24
drag, startPoint x: 244, startPoint y: 283, endPoint x: 67, endPoint y: 269, distance: 177.2
click at [67, 269] on section "RFQ Information تفاصيل الطلب Invited Suppliers الموردين المدعوين إختيار الموردي…" at bounding box center [642, 179] width 1285 height 813
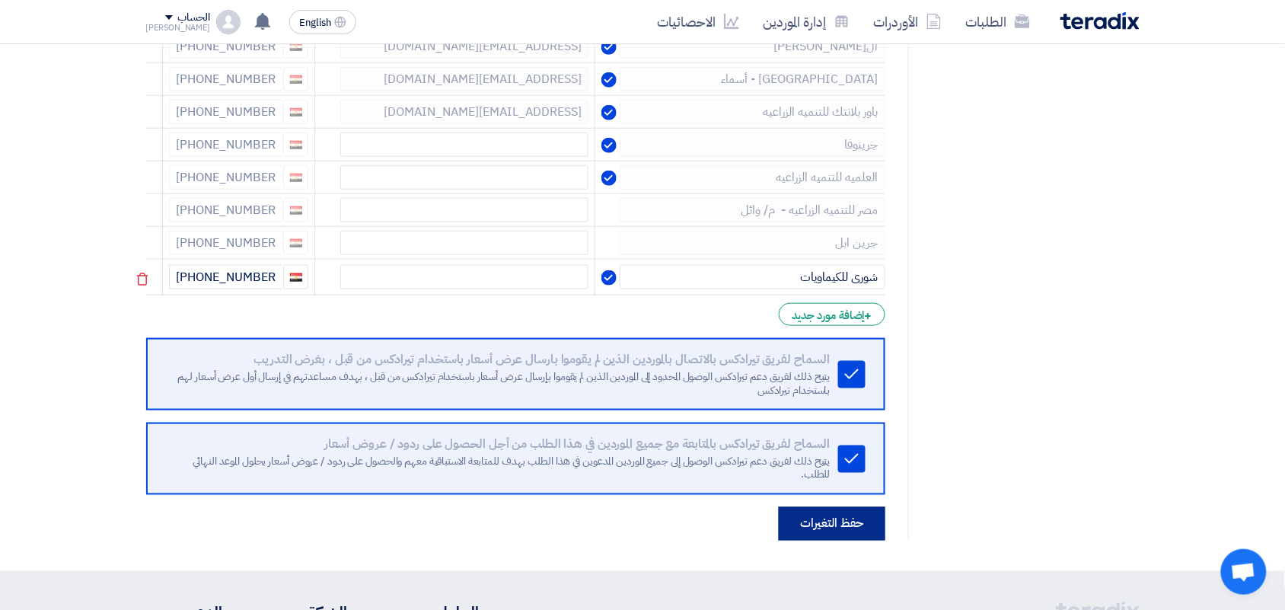
click at [839, 518] on button "حفظ التغيرات" at bounding box center [832, 523] width 107 height 33
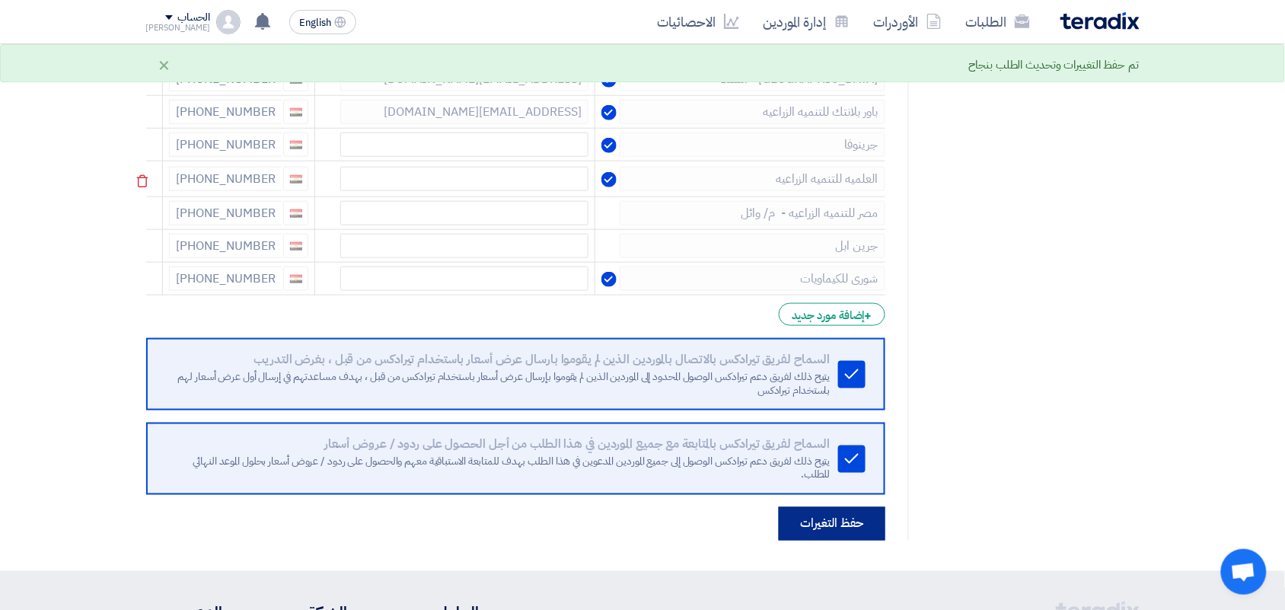
scroll to position [0, 0]
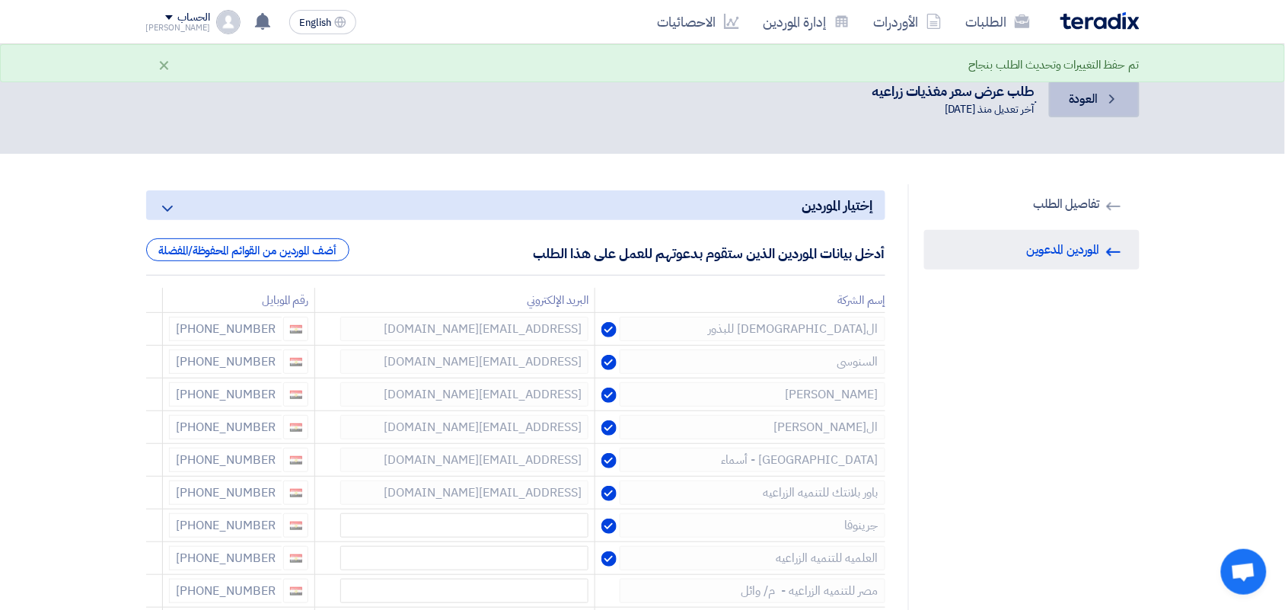
click at [1092, 96] on span "العودة" at bounding box center [1083, 99] width 29 height 18
